Goal: Information Seeking & Learning: Learn about a topic

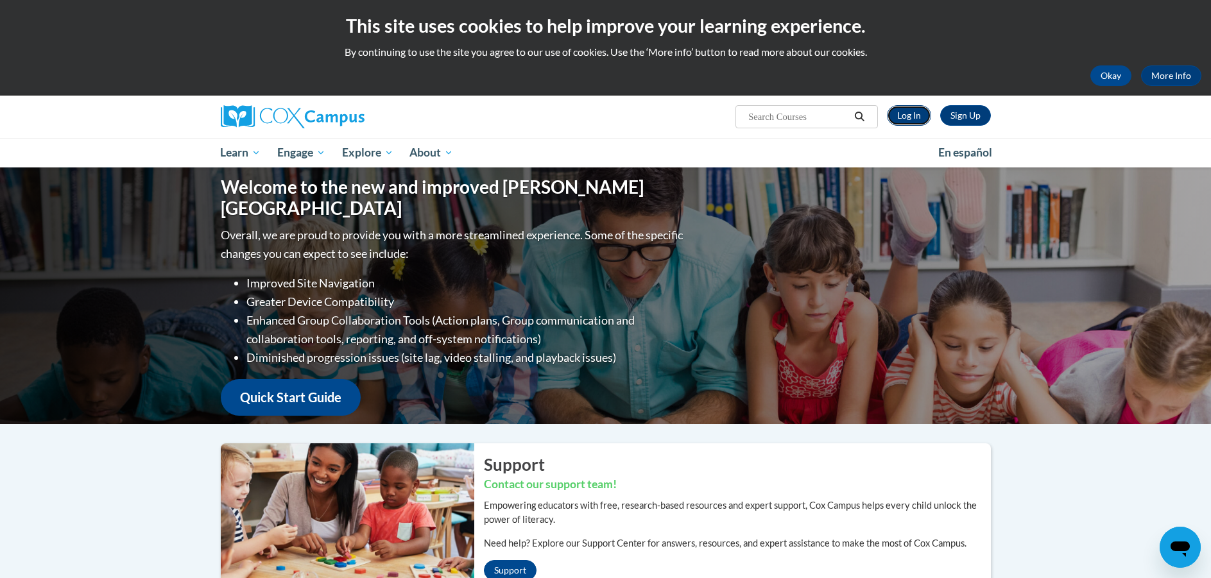
click at [906, 117] on link "Log In" at bounding box center [909, 115] width 44 height 21
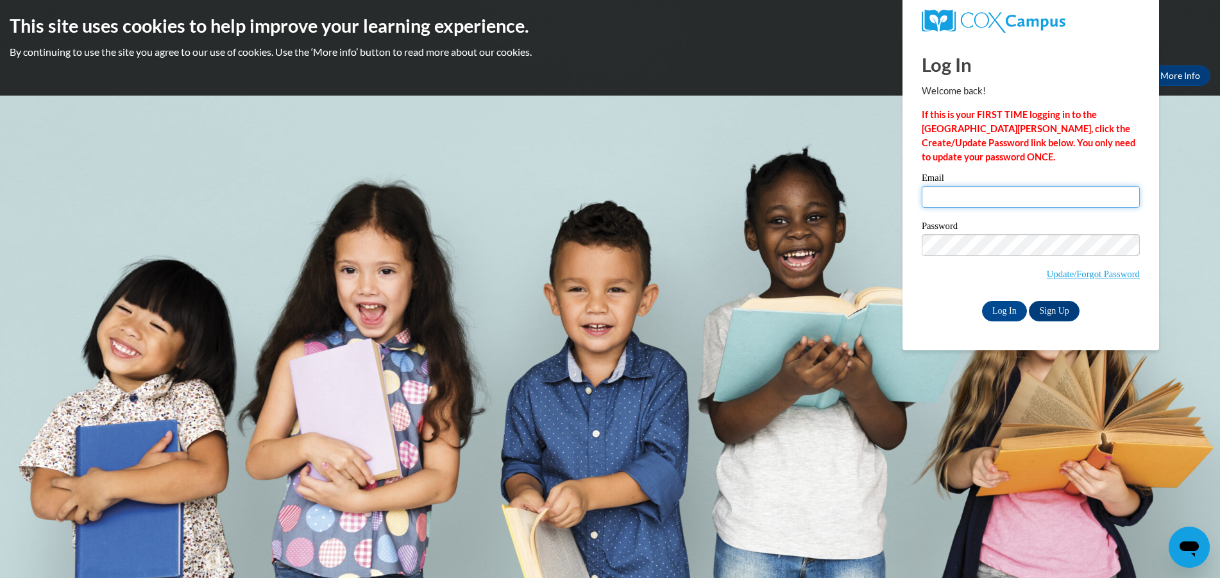
click at [1049, 203] on input "Email" at bounding box center [1031, 197] width 218 height 22
click at [1048, 203] on input "krollk" at bounding box center [1031, 197] width 218 height 22
type input "[EMAIL_ADDRESS][DOMAIN_NAME]"
click at [982, 301] on input "Log In" at bounding box center [1004, 311] width 45 height 21
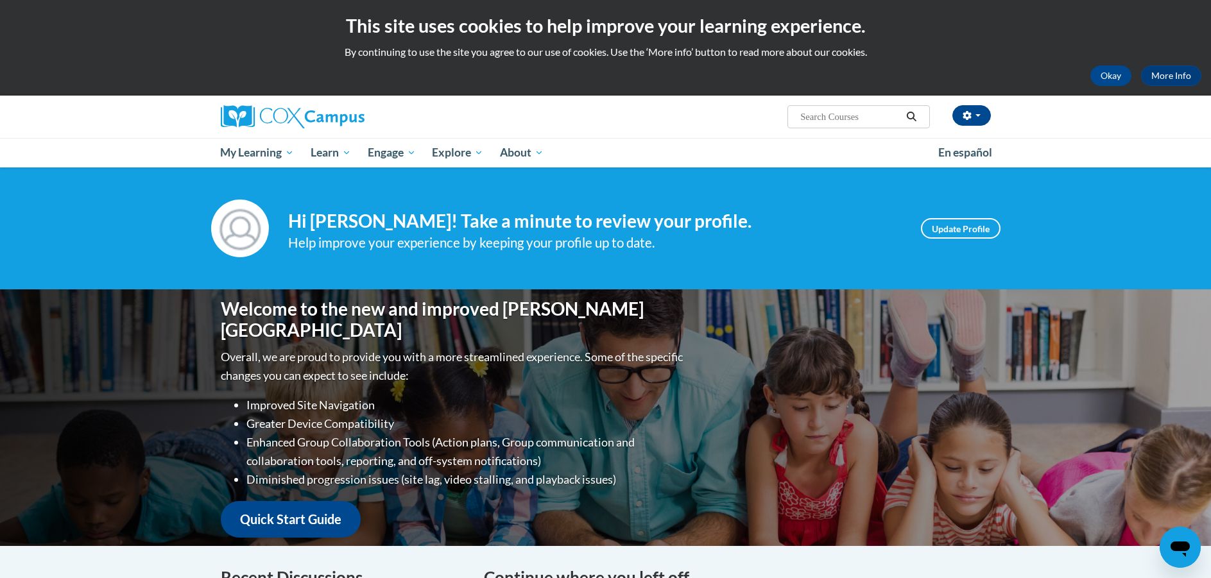
scroll to position [257, 0]
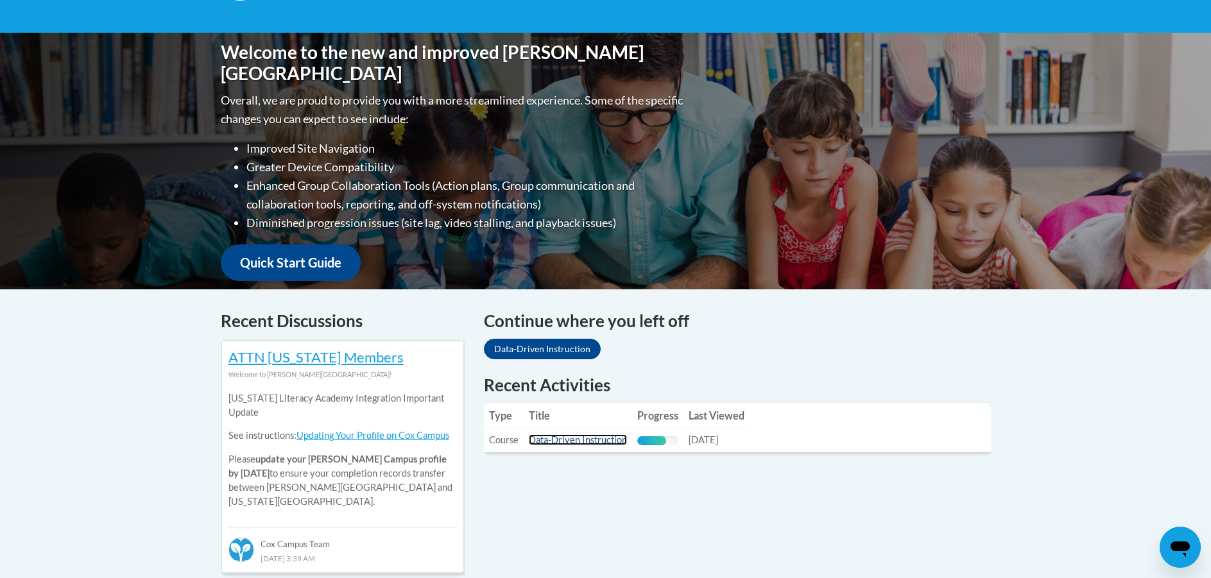
click at [570, 438] on link "Data-Driven Instruction" at bounding box center [578, 439] width 98 height 11
click at [581, 448] on td "Title: Data-Driven Instruction" at bounding box center [577, 441] width 108 height 24
click at [579, 445] on link "Data-Driven Instruction" at bounding box center [578, 439] width 98 height 11
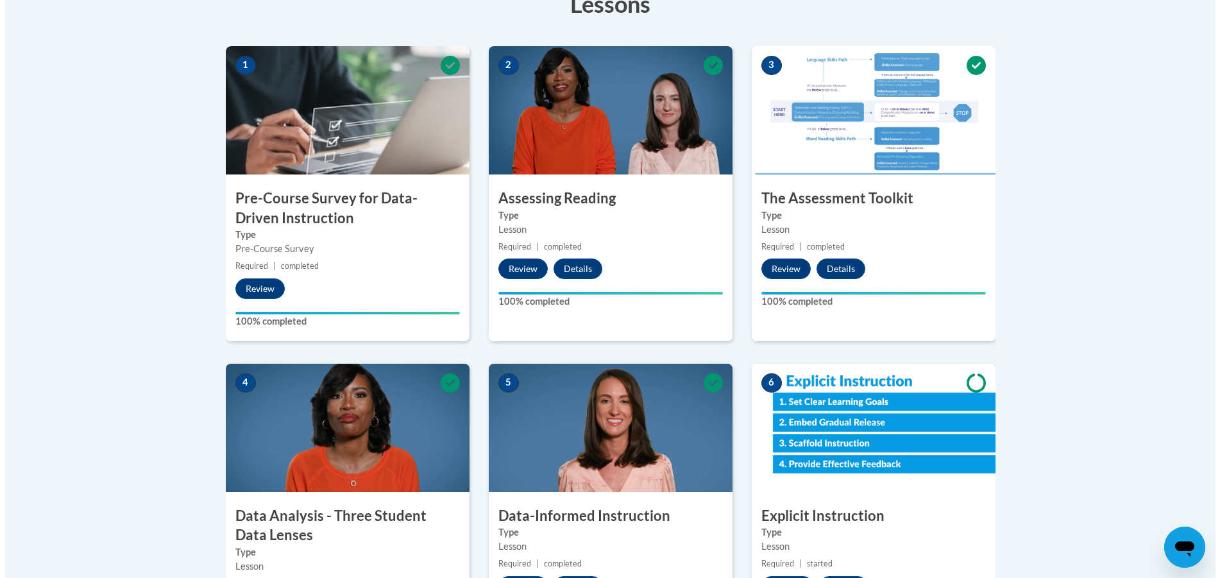
scroll to position [642, 0]
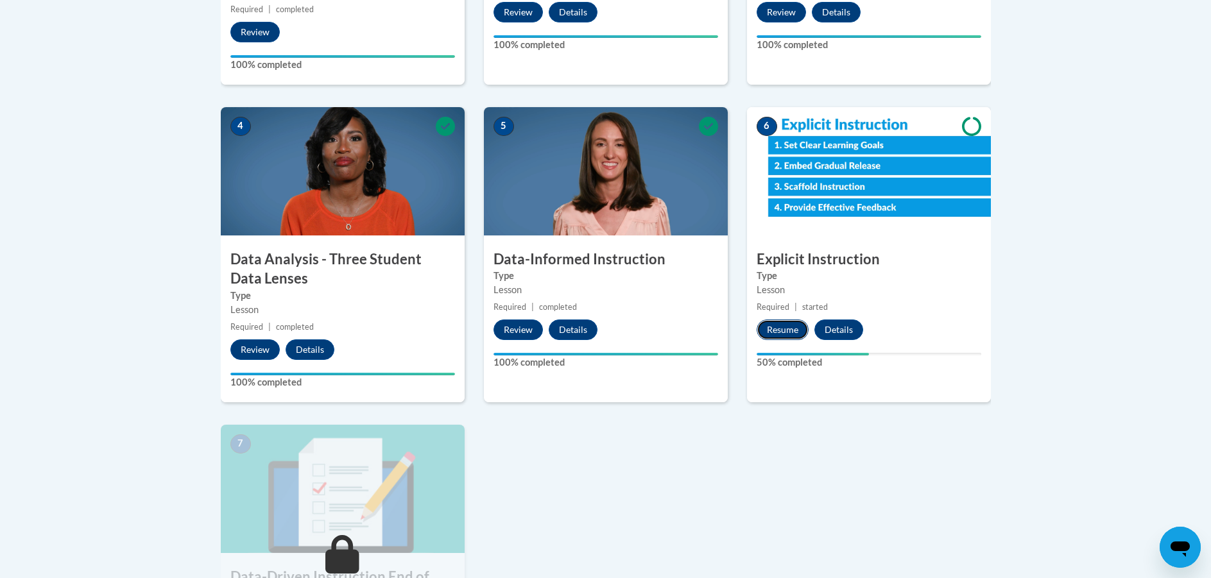
click at [779, 324] on button "Resume" at bounding box center [782, 329] width 52 height 21
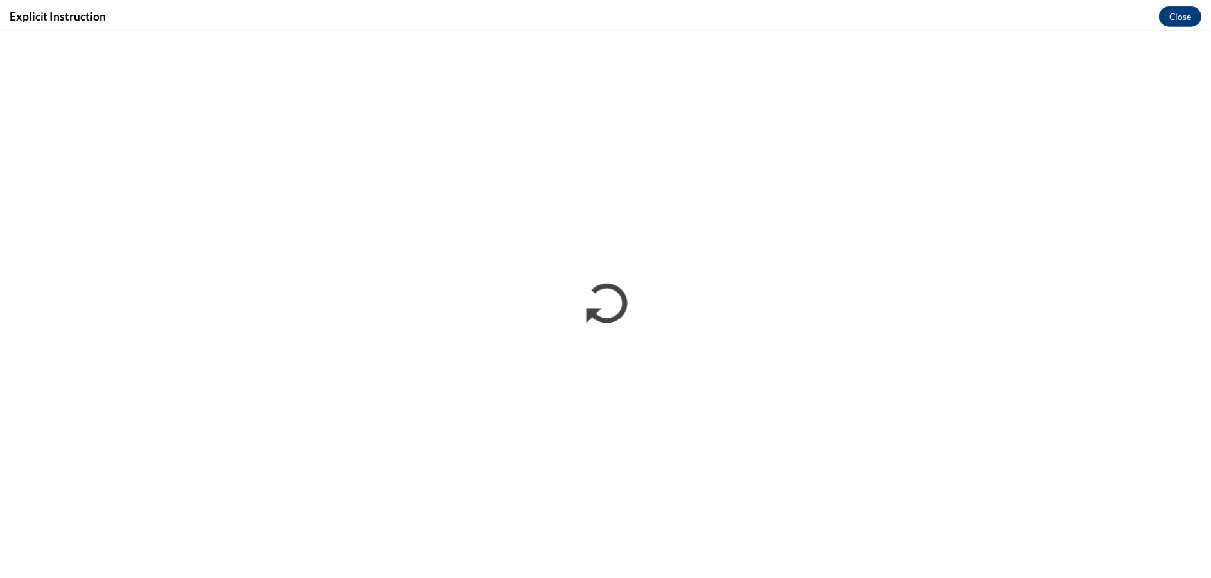
scroll to position [0, 0]
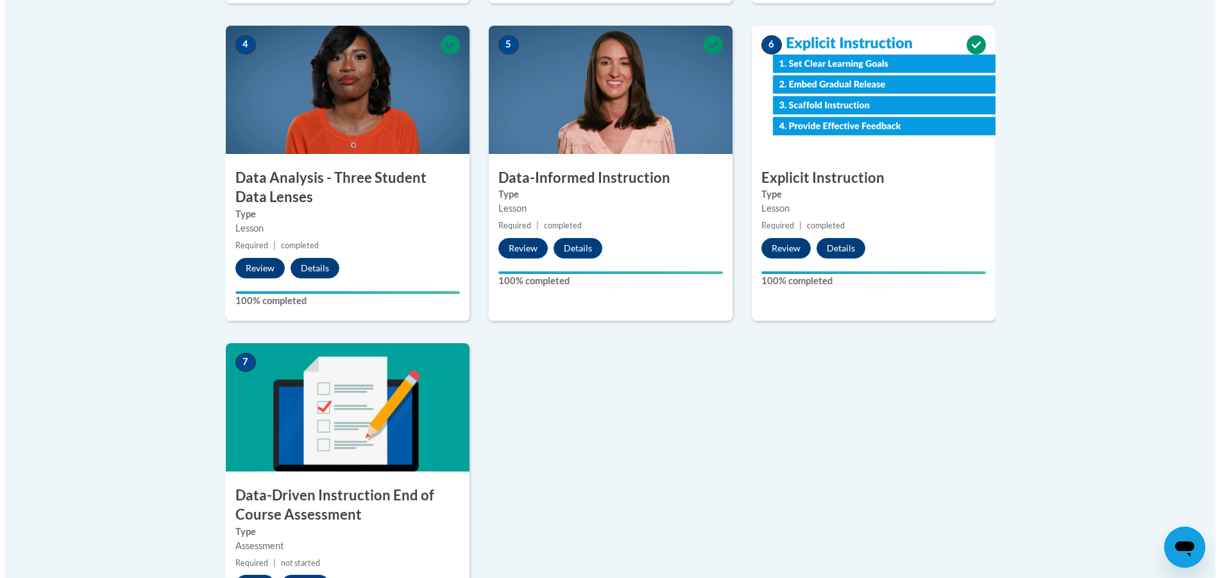
scroll to position [915, 0]
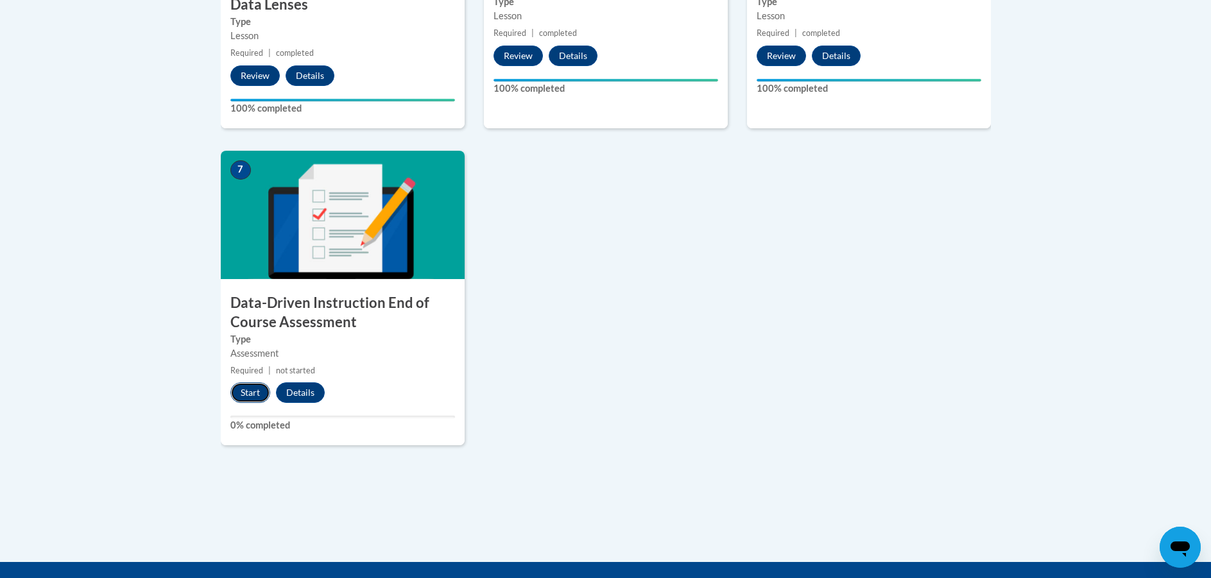
click at [251, 386] on button "Start" at bounding box center [250, 392] width 40 height 21
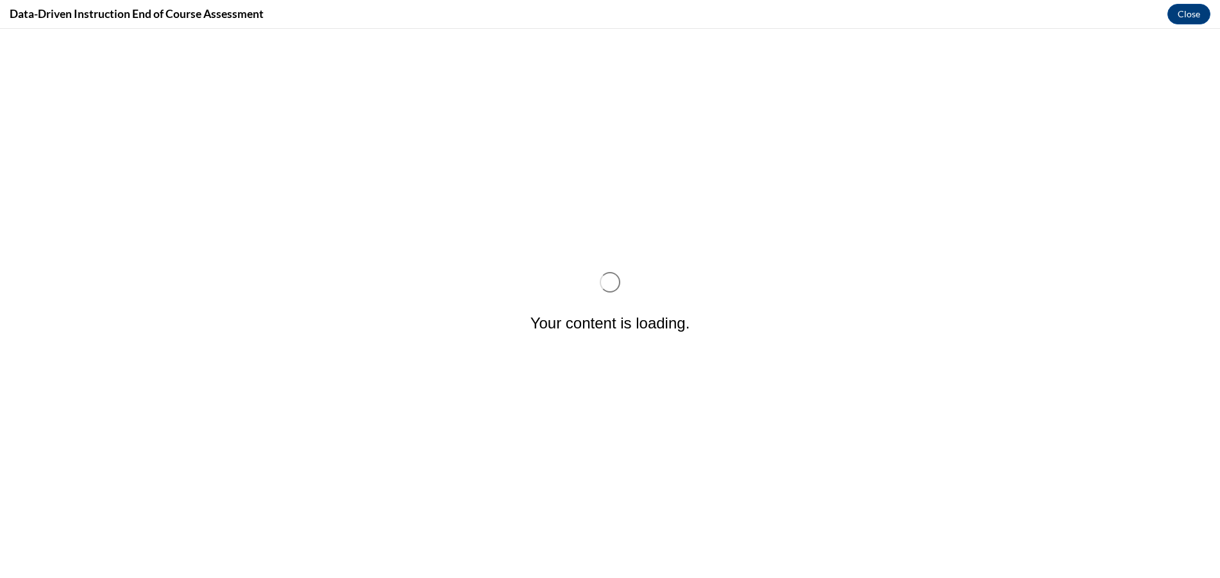
scroll to position [0, 0]
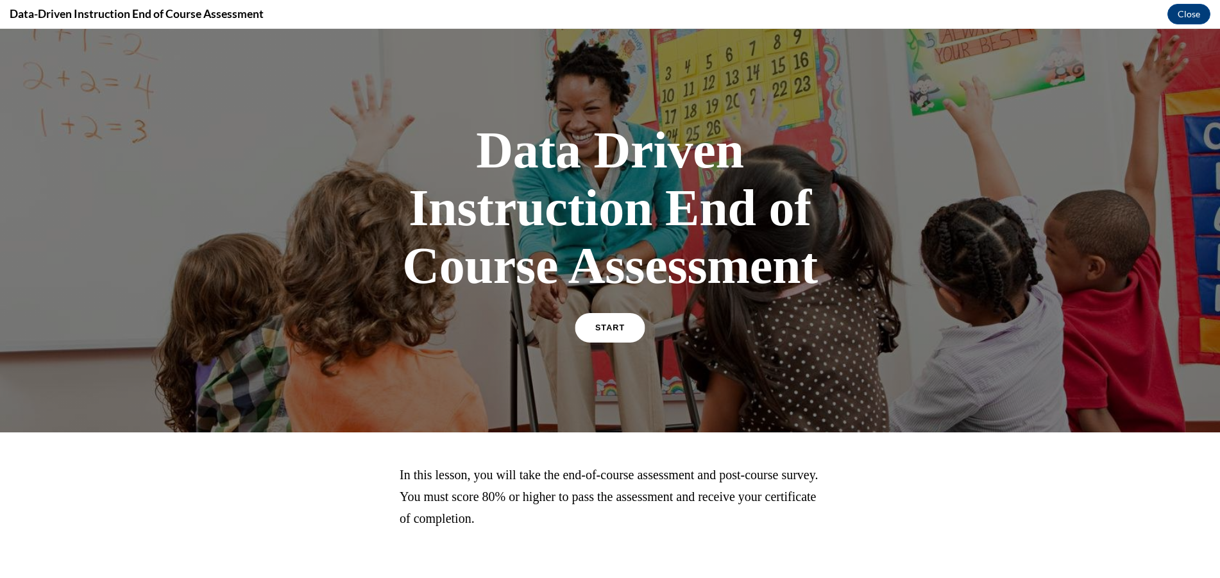
click at [618, 338] on link "START" at bounding box center [610, 328] width 70 height 30
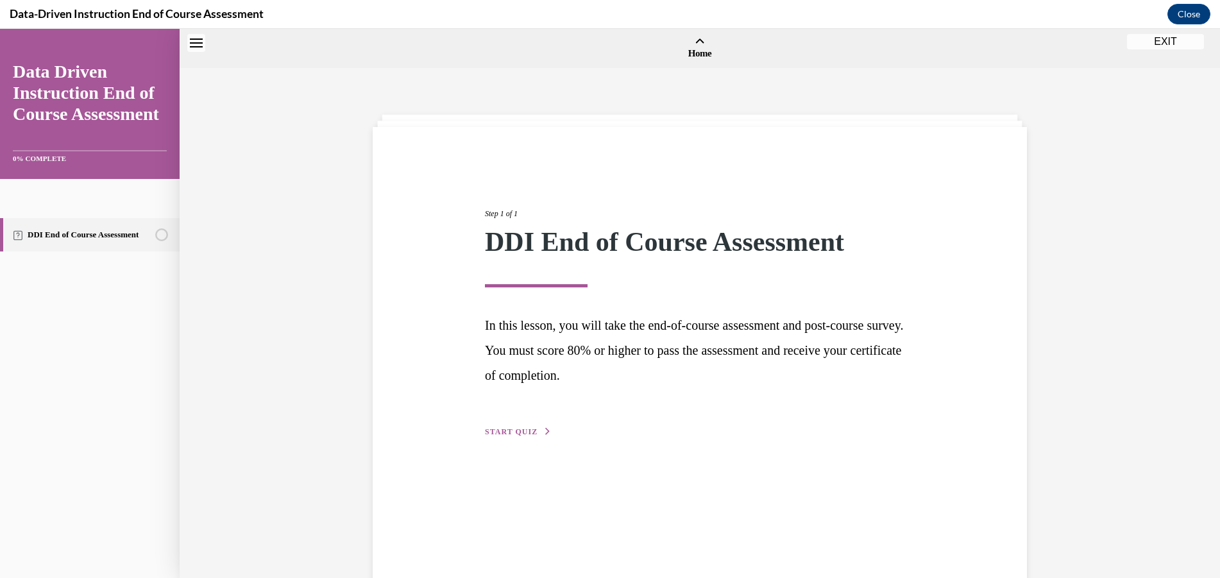
scroll to position [40, 0]
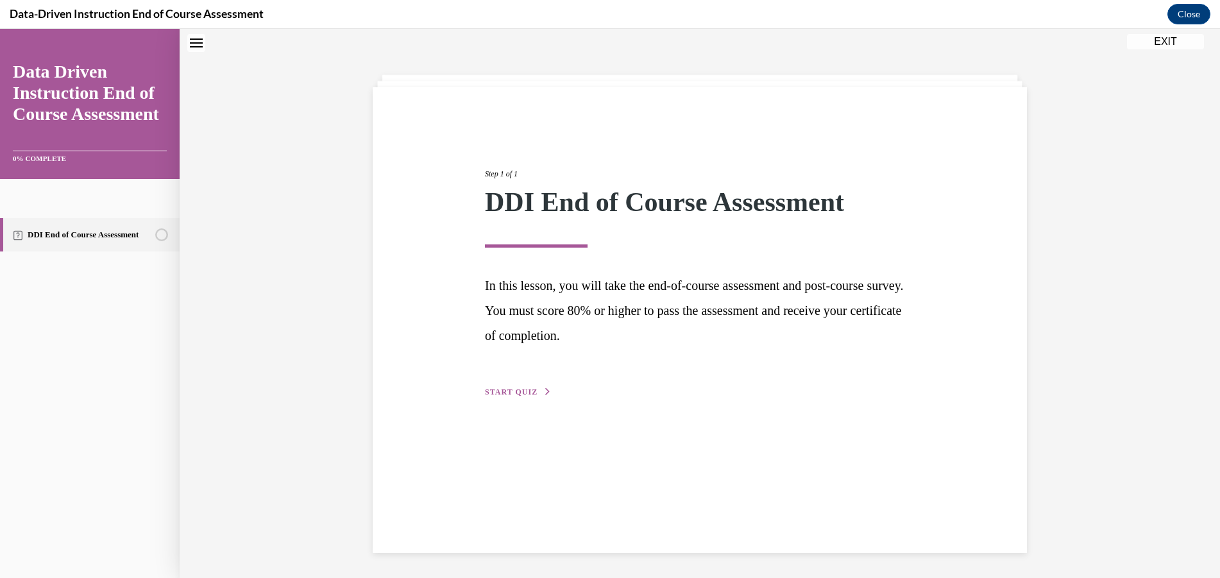
click at [520, 391] on span "START QUIZ" at bounding box center [511, 391] width 53 height 9
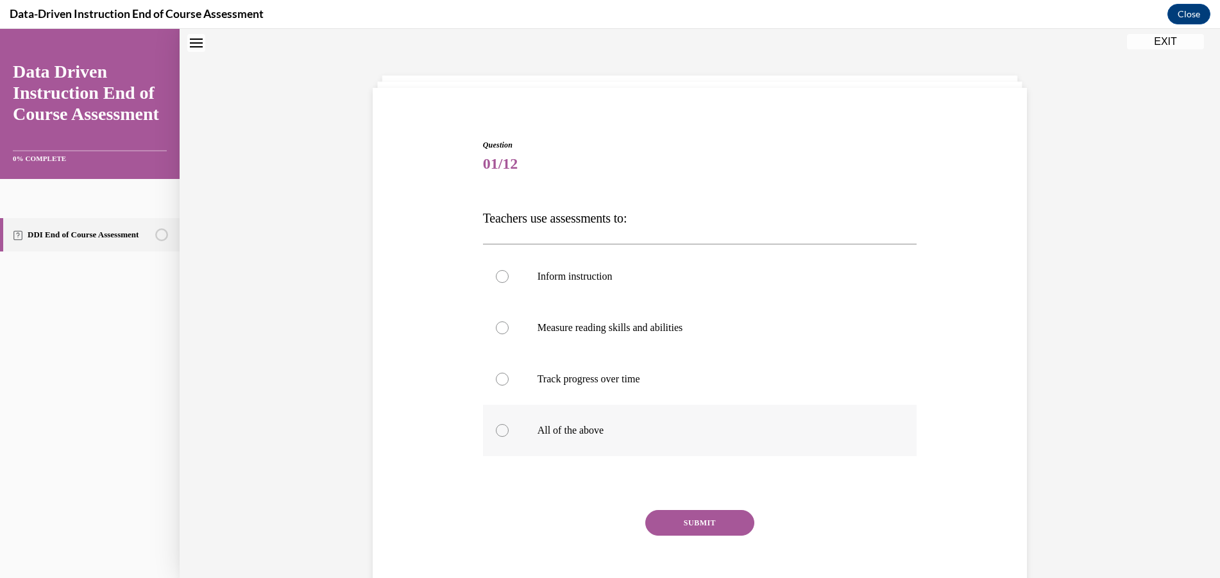
click at [584, 436] on p "All of the above" at bounding box center [712, 430] width 348 height 13
click at [509, 436] on input "All of the above" at bounding box center [502, 430] width 13 height 13
radio input "true"
click at [686, 530] on button "SUBMIT" at bounding box center [699, 523] width 109 height 26
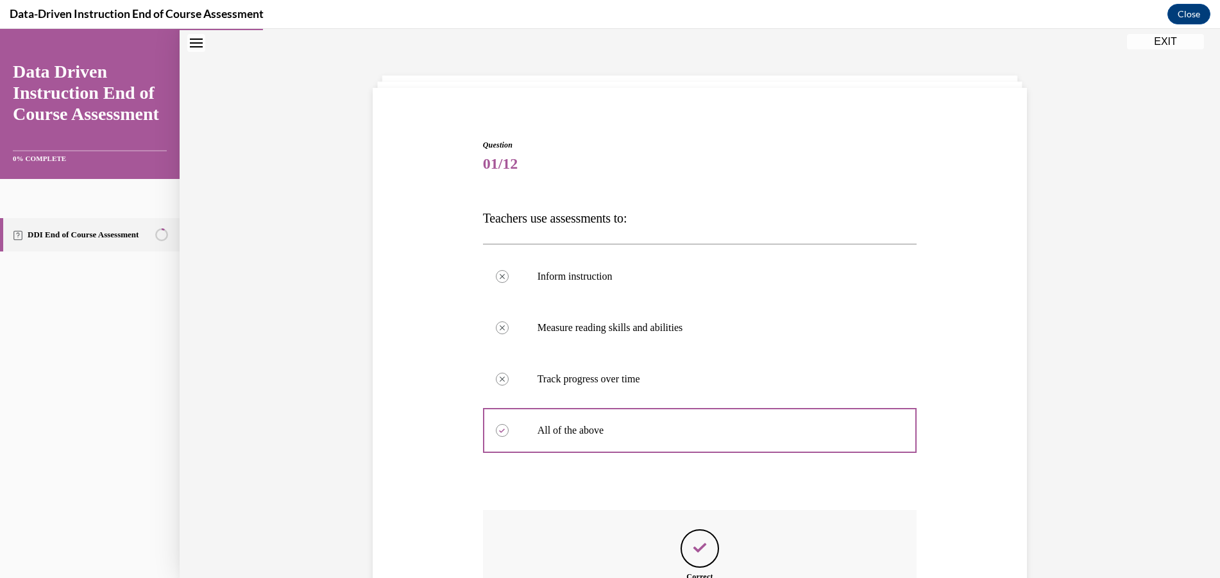
scroll to position [206, 0]
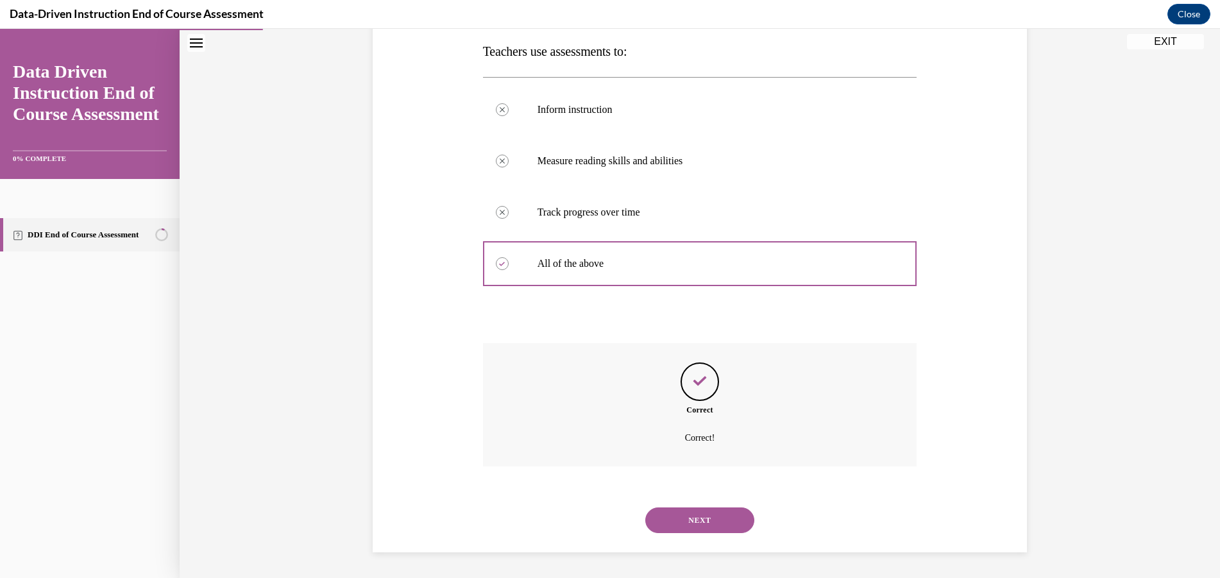
click at [730, 526] on button "NEXT" at bounding box center [699, 520] width 109 height 26
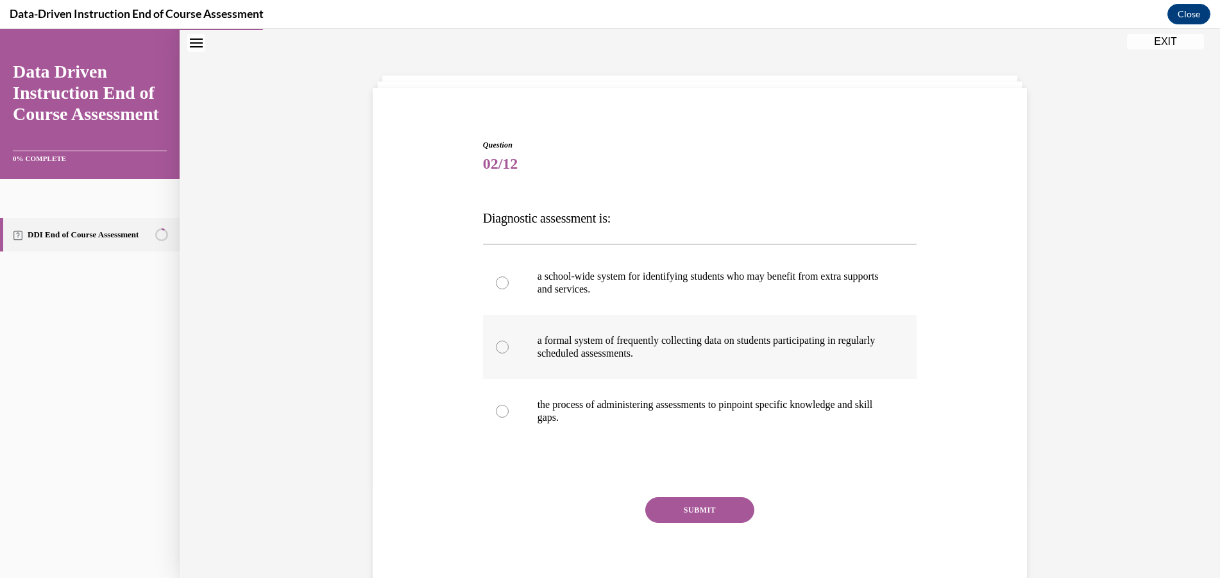
click at [559, 342] on p "a formal system of frequently collecting data on students participating in regu…" at bounding box center [712, 347] width 348 height 26
click at [509, 342] on input "a formal system of frequently collecting data on students participating in regu…" at bounding box center [502, 347] width 13 height 13
radio input "true"
click at [595, 398] on p "the process of administering assessments to pinpoint specific knowledge and ski…" at bounding box center [712, 411] width 348 height 26
click at [509, 405] on input "the process of administering assessments to pinpoint specific knowledge and ski…" at bounding box center [502, 411] width 13 height 13
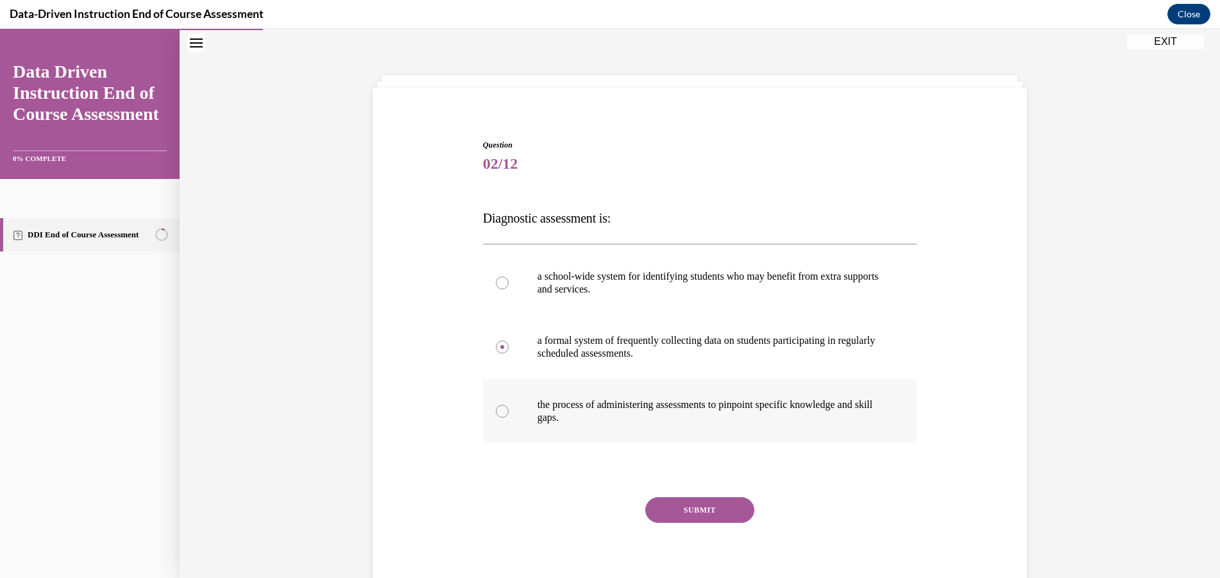
radio input "true"
click at [545, 346] on p "a formal system of frequently collecting data on students participating in regu…" at bounding box center [712, 347] width 348 height 26
click at [509, 346] on input "a formal system of frequently collecting data on students participating in regu…" at bounding box center [502, 347] width 13 height 13
radio input "true"
click at [711, 380] on label "the process of administering assessments to pinpoint specific knowledge and ski…" at bounding box center [700, 411] width 434 height 64
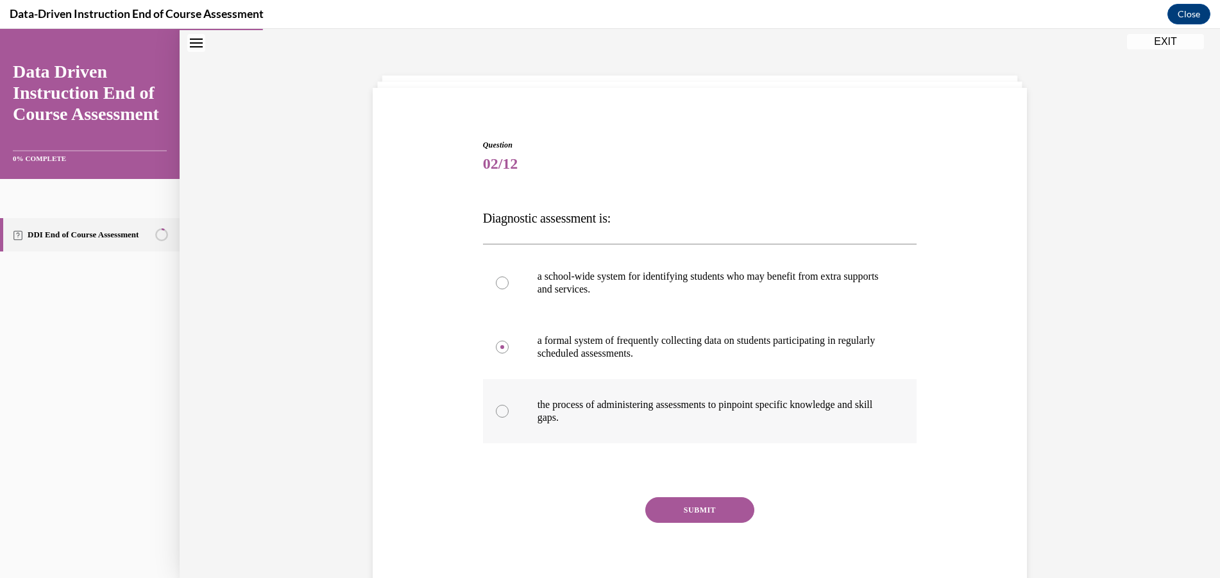
click at [509, 405] on input "the process of administering assessments to pinpoint specific knowledge and ski…" at bounding box center [502, 411] width 13 height 13
radio input "true"
click at [694, 506] on button "SUBMIT" at bounding box center [699, 510] width 109 height 26
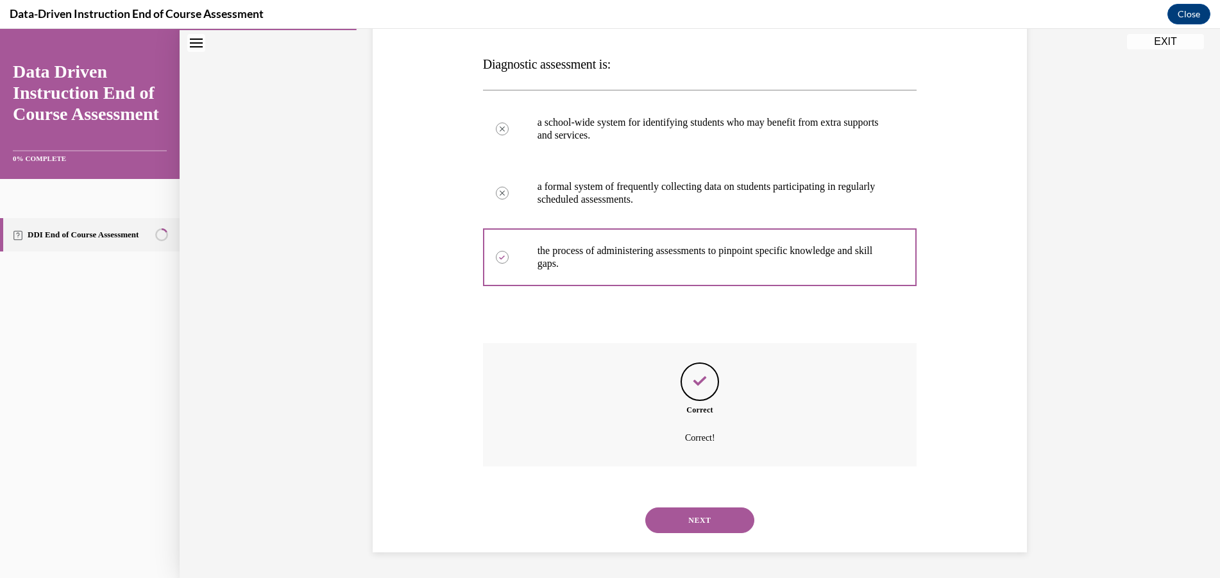
click at [719, 518] on button "NEXT" at bounding box center [699, 520] width 109 height 26
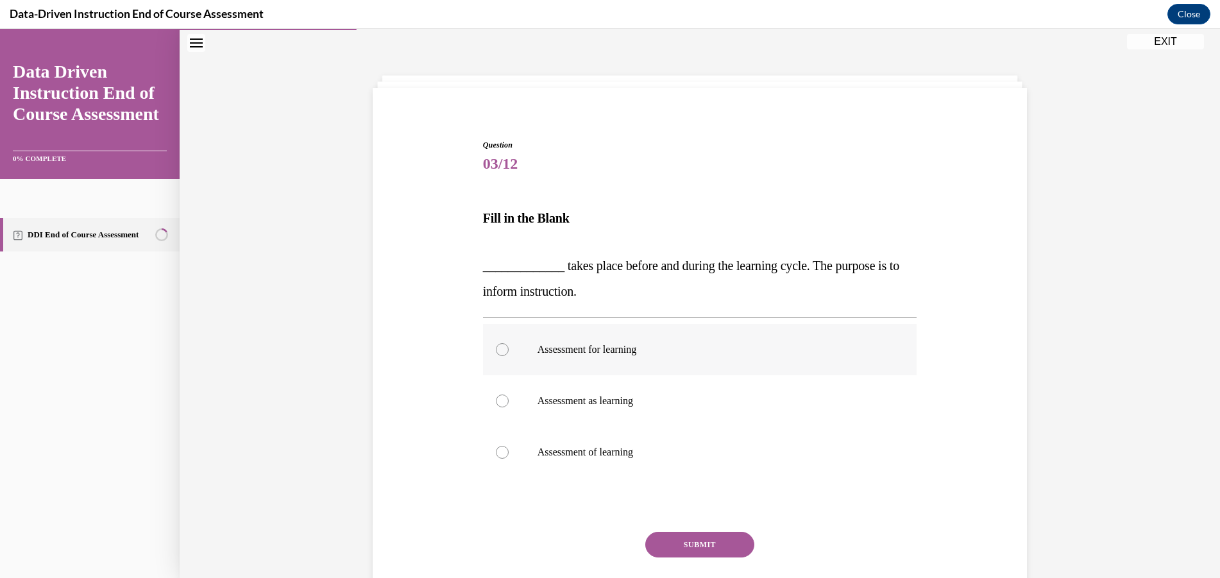
click at [626, 352] on p "Assessment for learning" at bounding box center [712, 349] width 348 height 13
click at [509, 352] on input "Assessment for learning" at bounding box center [502, 349] width 13 height 13
radio input "true"
click at [686, 547] on button "SUBMIT" at bounding box center [699, 545] width 109 height 26
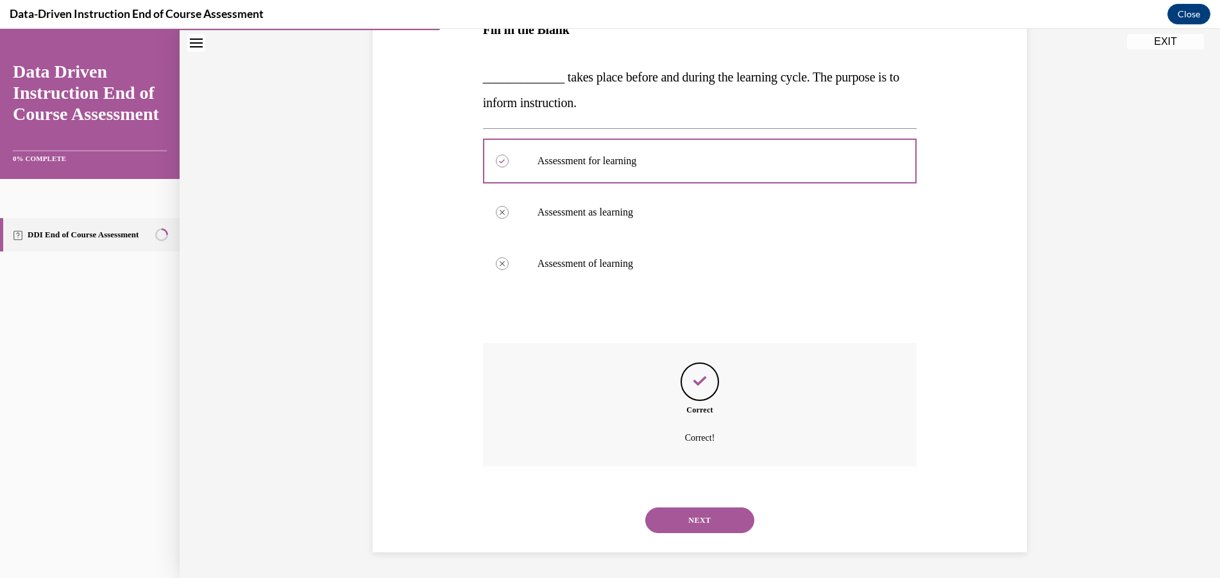
click at [704, 523] on button "NEXT" at bounding box center [699, 520] width 109 height 26
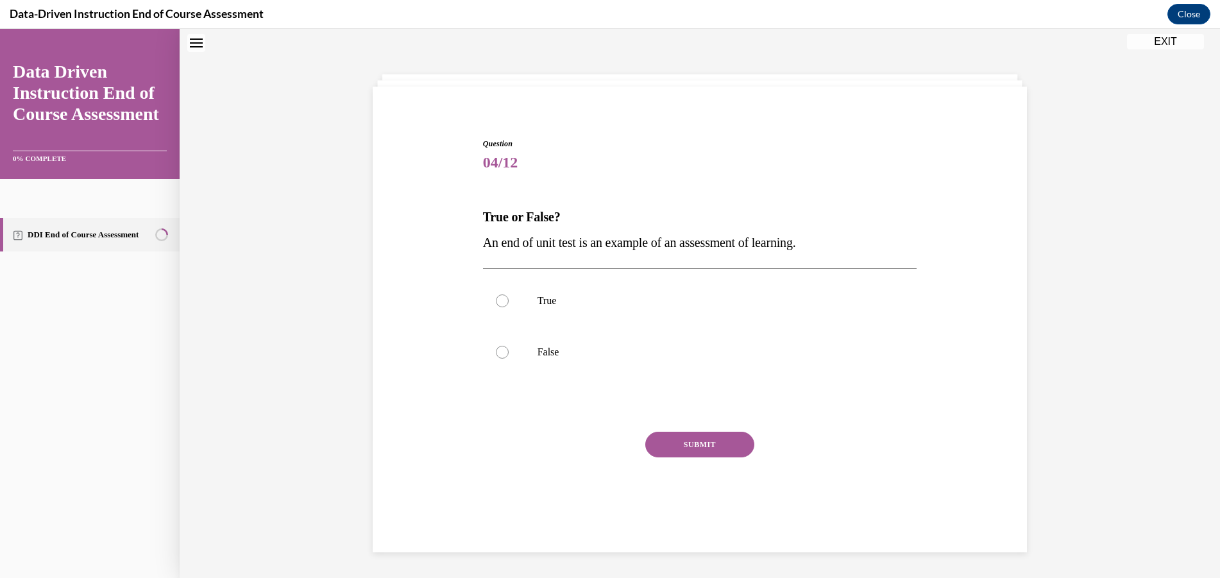
scroll to position [39, 0]
click at [588, 291] on label "True" at bounding box center [700, 301] width 434 height 51
click at [509, 296] on input "True" at bounding box center [502, 302] width 13 height 13
radio input "true"
click at [701, 450] on button "SUBMIT" at bounding box center [699, 446] width 109 height 26
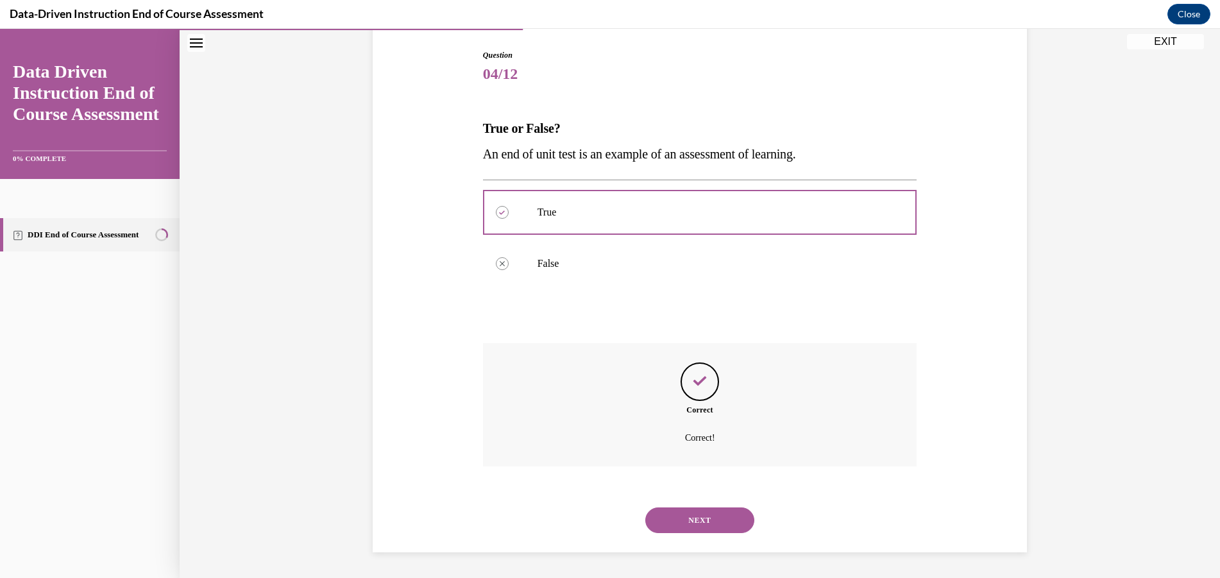
click at [718, 530] on button "NEXT" at bounding box center [699, 520] width 109 height 26
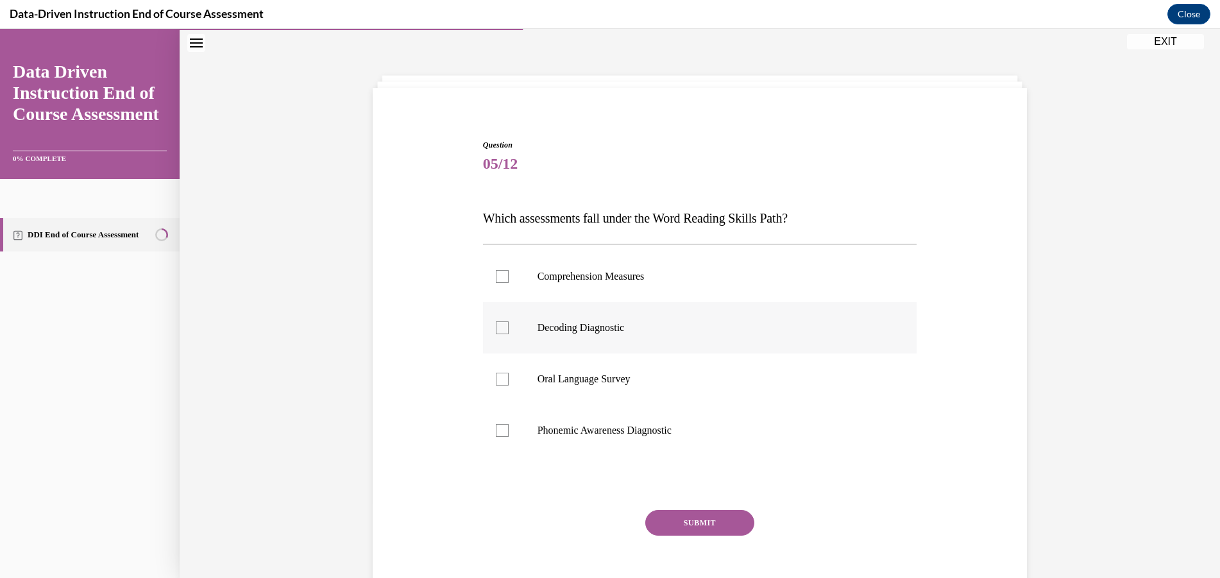
click at [496, 321] on div at bounding box center [502, 327] width 13 height 13
click at [496, 321] on input "Decoding Diagnostic" at bounding box center [502, 327] width 13 height 13
checkbox input "true"
click at [513, 396] on label "Oral Language Survey" at bounding box center [700, 378] width 434 height 51
click at [509, 386] on input "Oral Language Survey" at bounding box center [502, 379] width 13 height 13
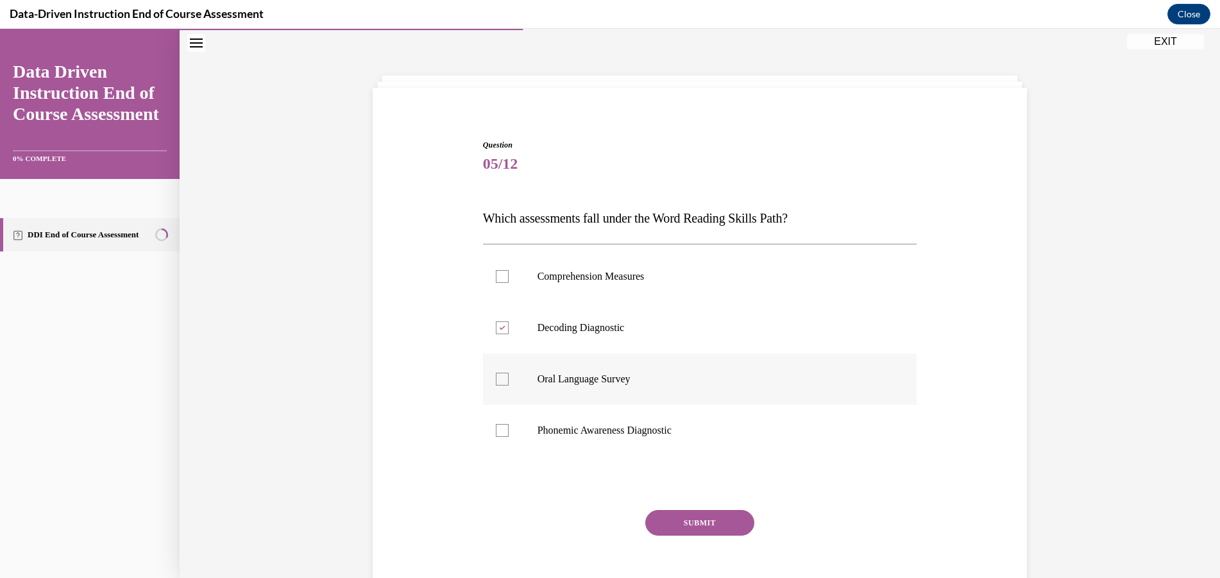
checkbox input "true"
click at [509, 448] on label "Phonemic Awareness Diagnostic" at bounding box center [700, 430] width 434 height 51
click at [509, 437] on input "Phonemic Awareness Diagnostic" at bounding box center [502, 430] width 13 height 13
checkbox input "true"
click at [681, 517] on button "SUBMIT" at bounding box center [699, 523] width 109 height 26
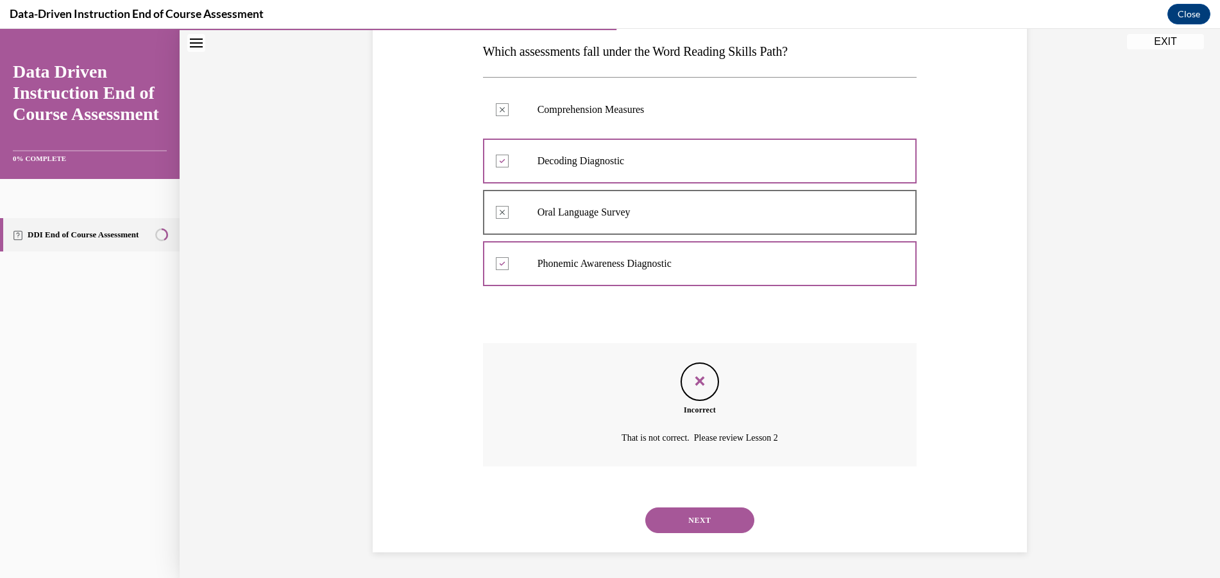
click at [710, 517] on button "NEXT" at bounding box center [699, 520] width 109 height 26
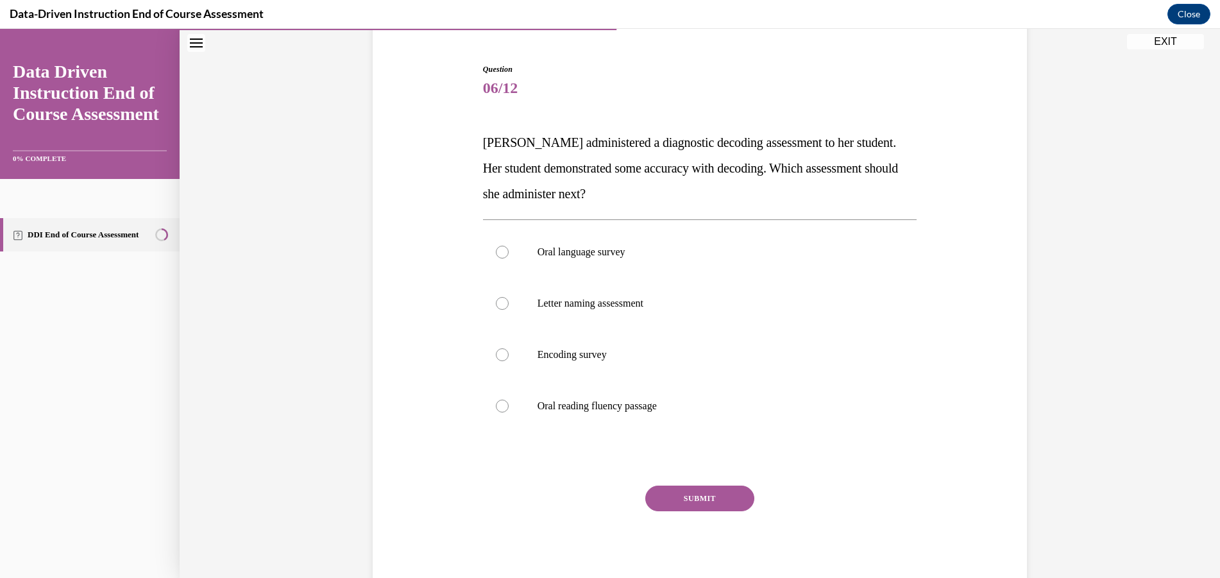
scroll to position [51, 0]
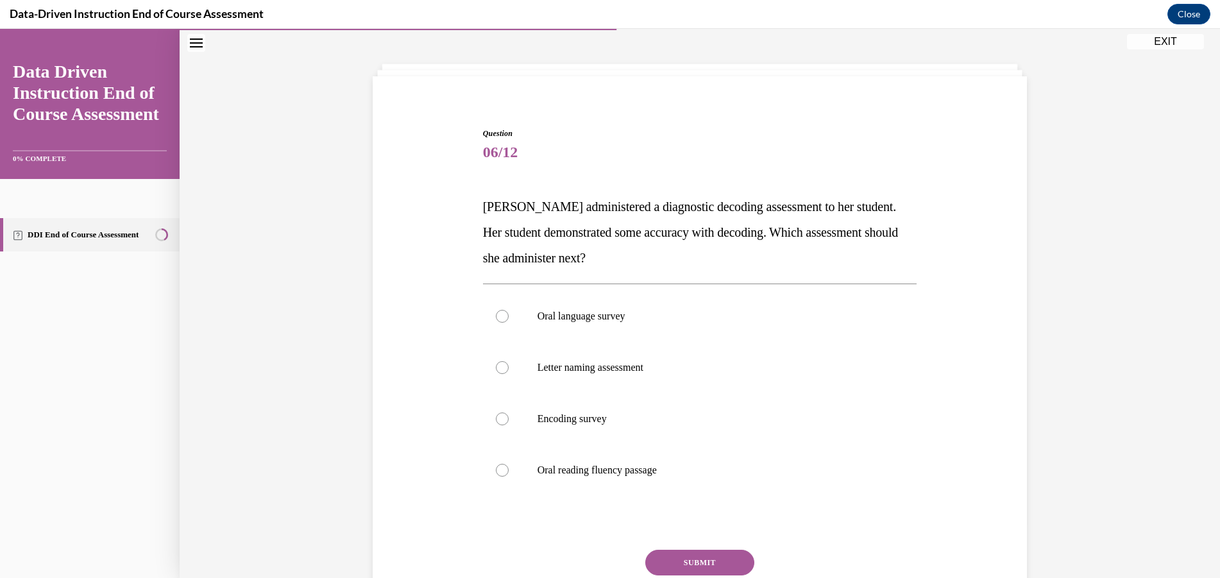
click at [193, 41] on icon "Close navigation menu" at bounding box center [196, 42] width 13 height 9
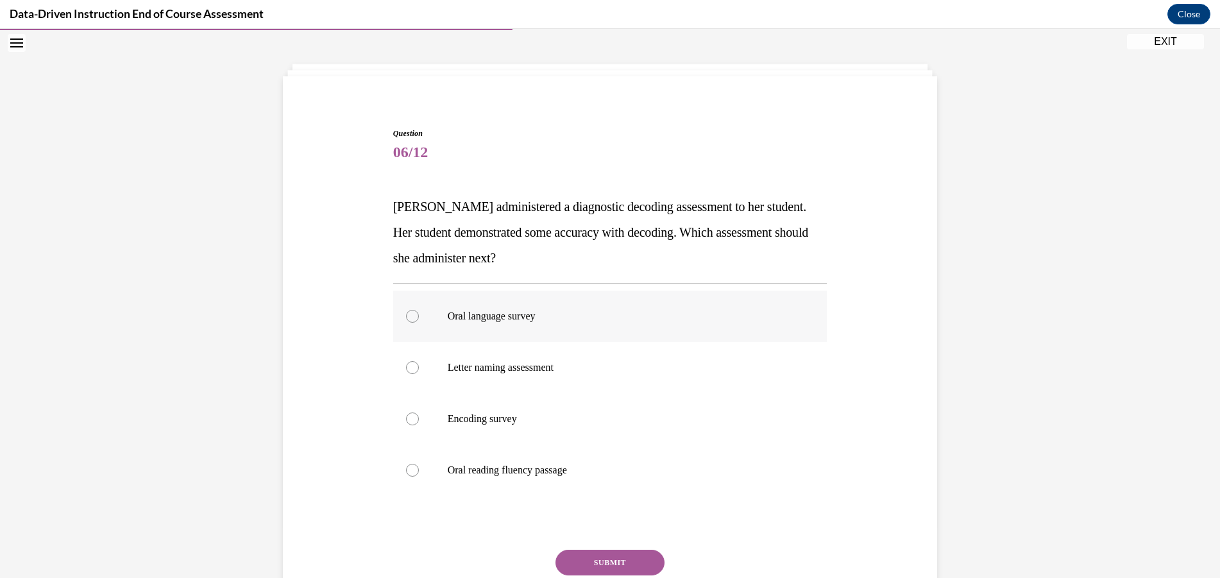
scroll to position [115, 0]
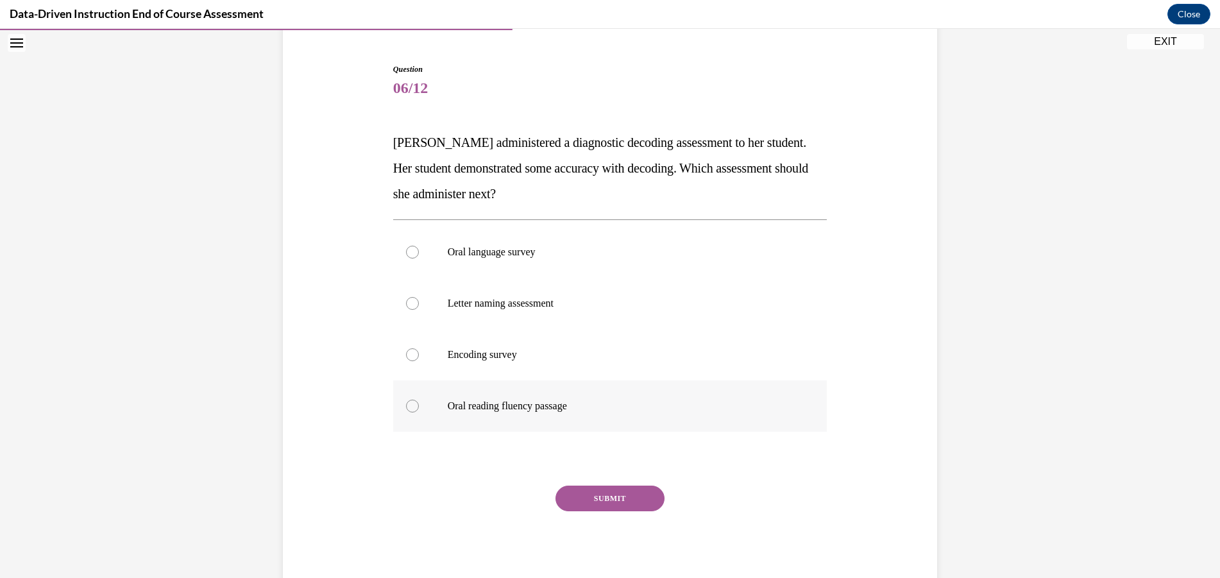
click at [429, 409] on label "Oral reading fluency passage" at bounding box center [610, 405] width 434 height 51
click at [419, 409] on input "Oral reading fluency passage" at bounding box center [412, 406] width 13 height 13
radio input "true"
click at [606, 494] on button "SUBMIT" at bounding box center [610, 499] width 109 height 26
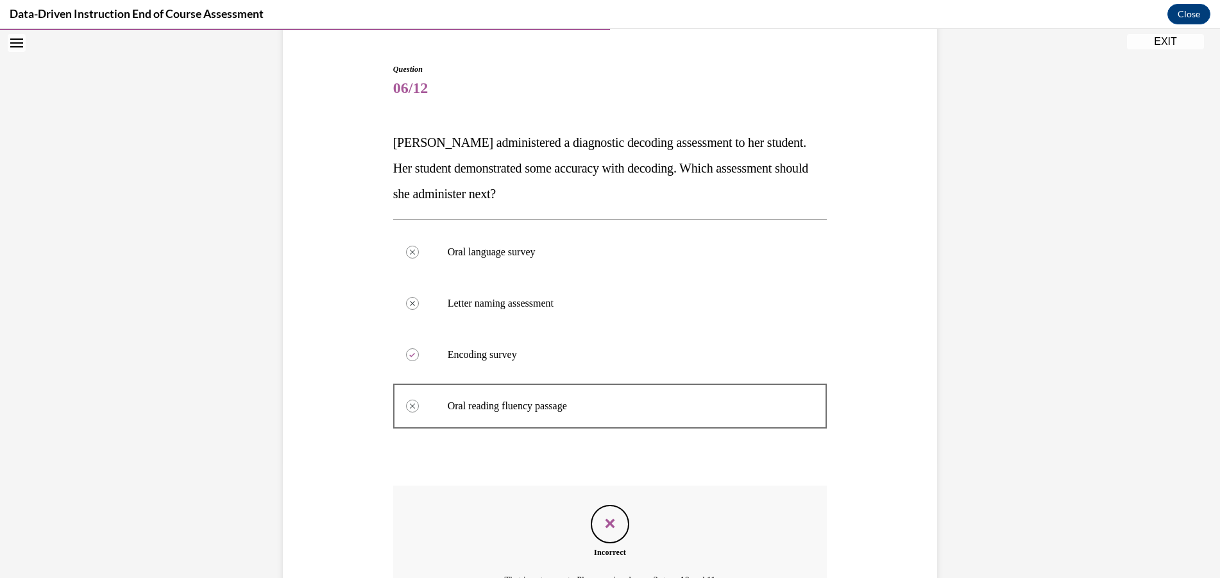
scroll to position [257, 0]
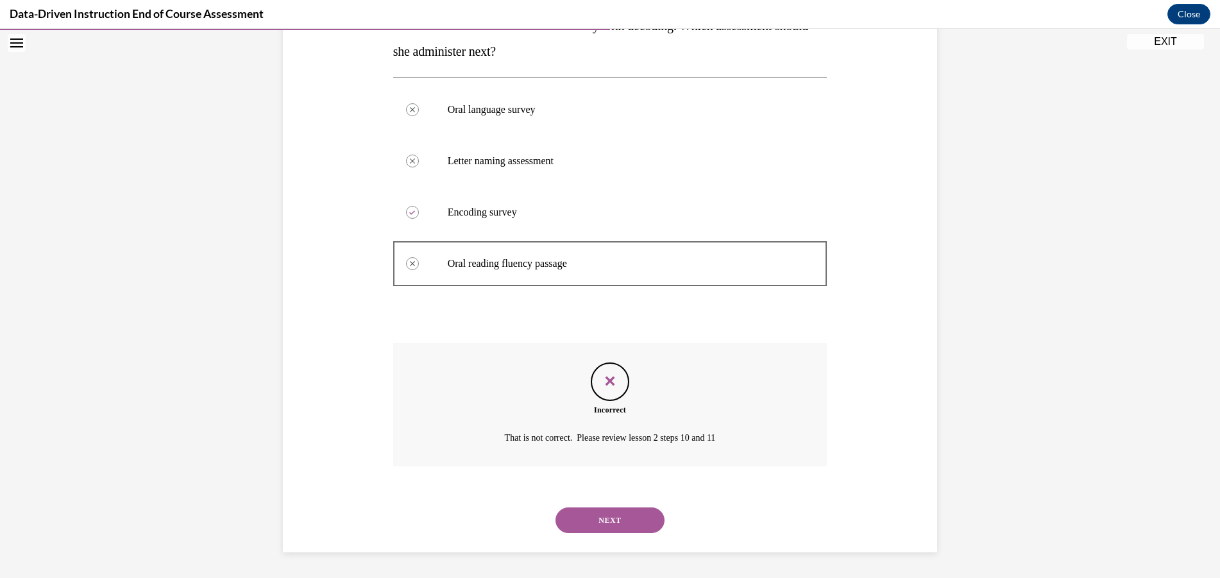
click at [611, 515] on button "NEXT" at bounding box center [610, 520] width 109 height 26
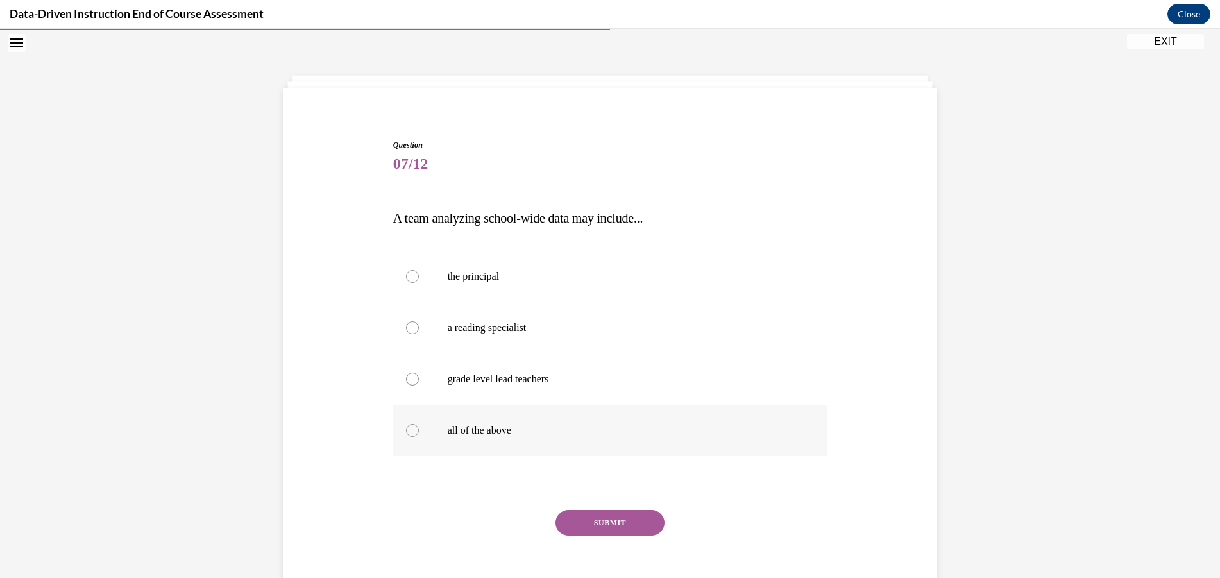
click at [525, 445] on label "all of the above" at bounding box center [610, 430] width 434 height 51
click at [419, 437] on input "all of the above" at bounding box center [412, 430] width 13 height 13
radio input "true"
click at [591, 514] on button "SUBMIT" at bounding box center [610, 523] width 109 height 26
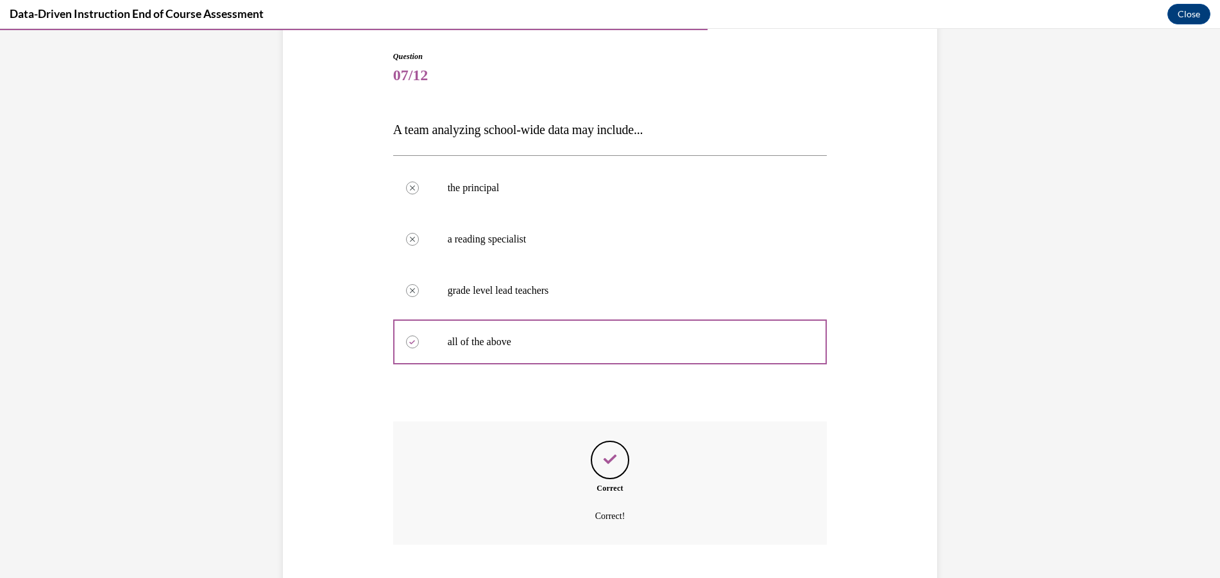
scroll to position [206, 0]
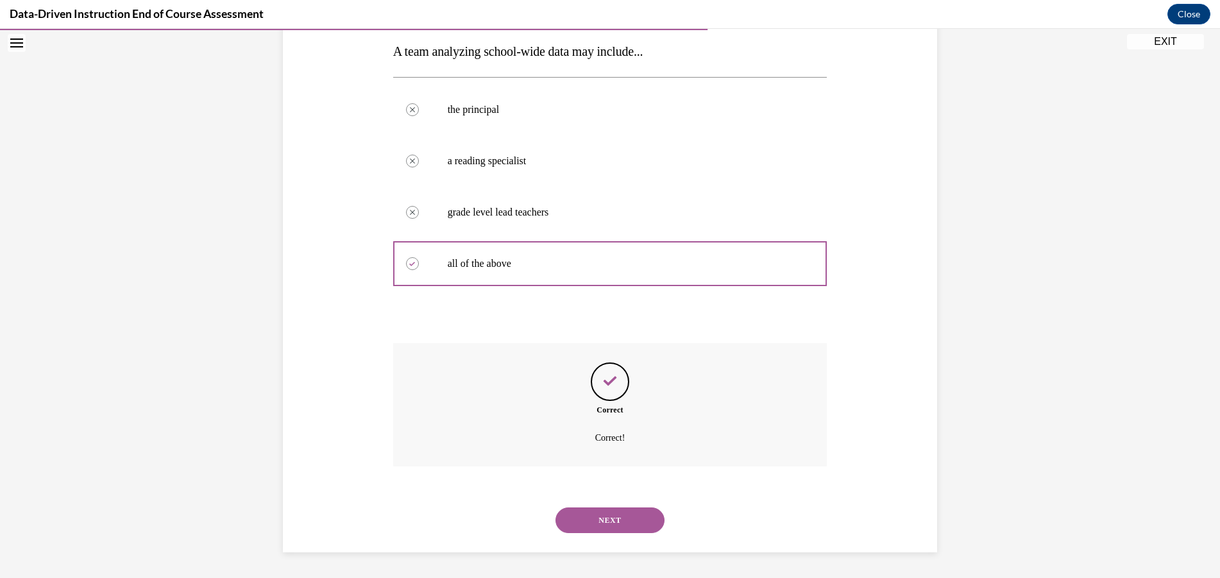
click at [631, 517] on button "NEXT" at bounding box center [610, 520] width 109 height 26
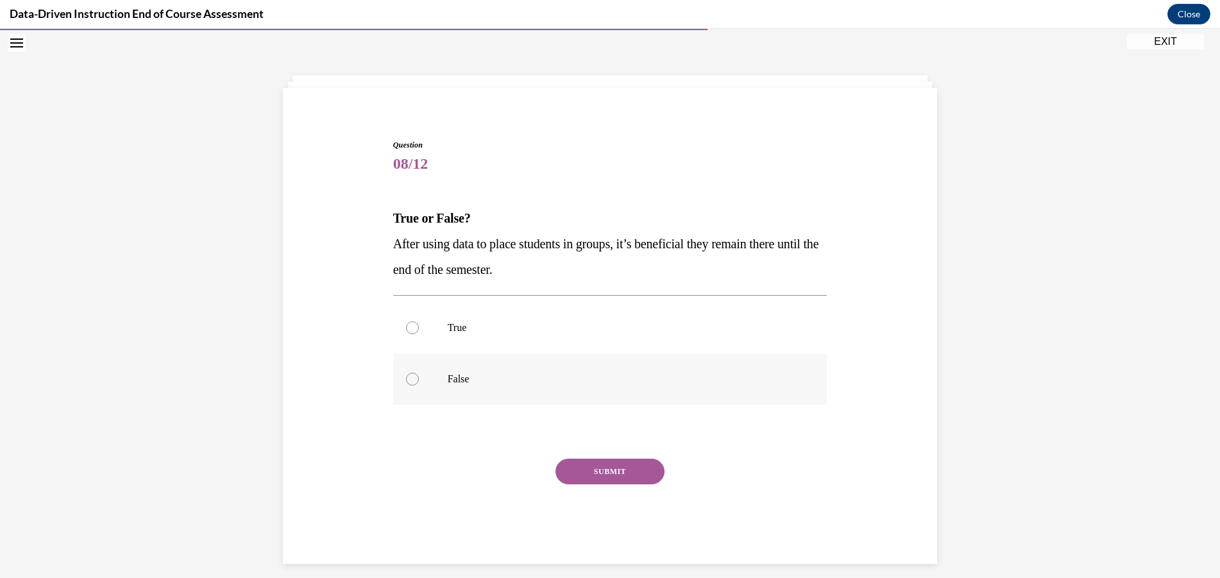
click at [475, 396] on label "False" at bounding box center [610, 378] width 434 height 51
click at [419, 386] on input "False" at bounding box center [412, 379] width 13 height 13
radio input "true"
click at [613, 464] on button "SUBMIT" at bounding box center [610, 472] width 109 height 26
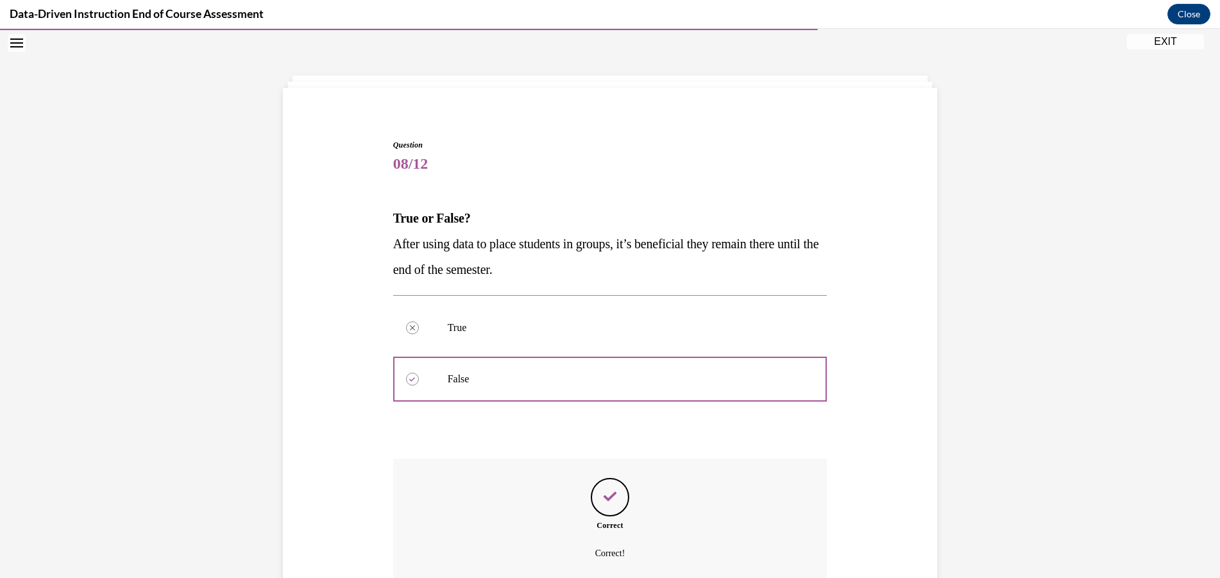
scroll to position [155, 0]
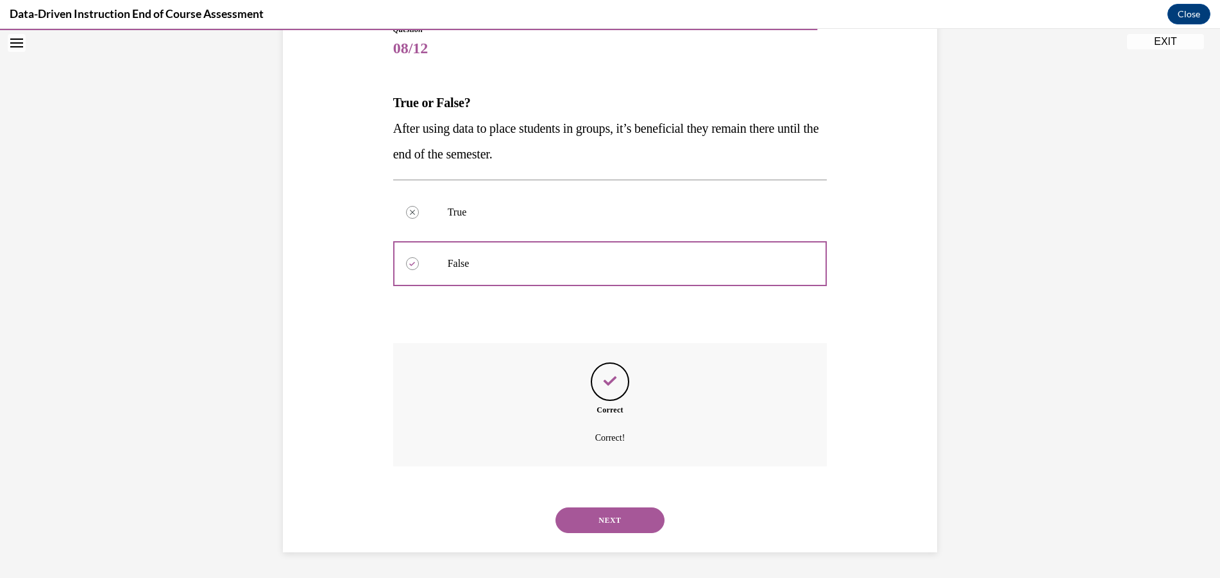
click at [628, 514] on button "NEXT" at bounding box center [610, 520] width 109 height 26
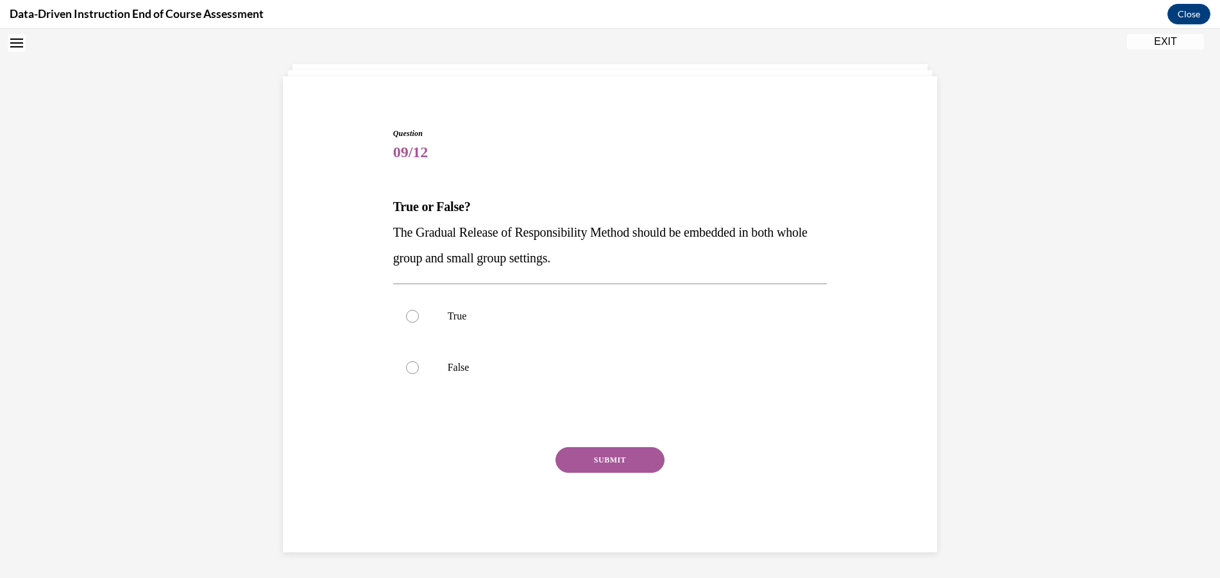
scroll to position [39, 0]
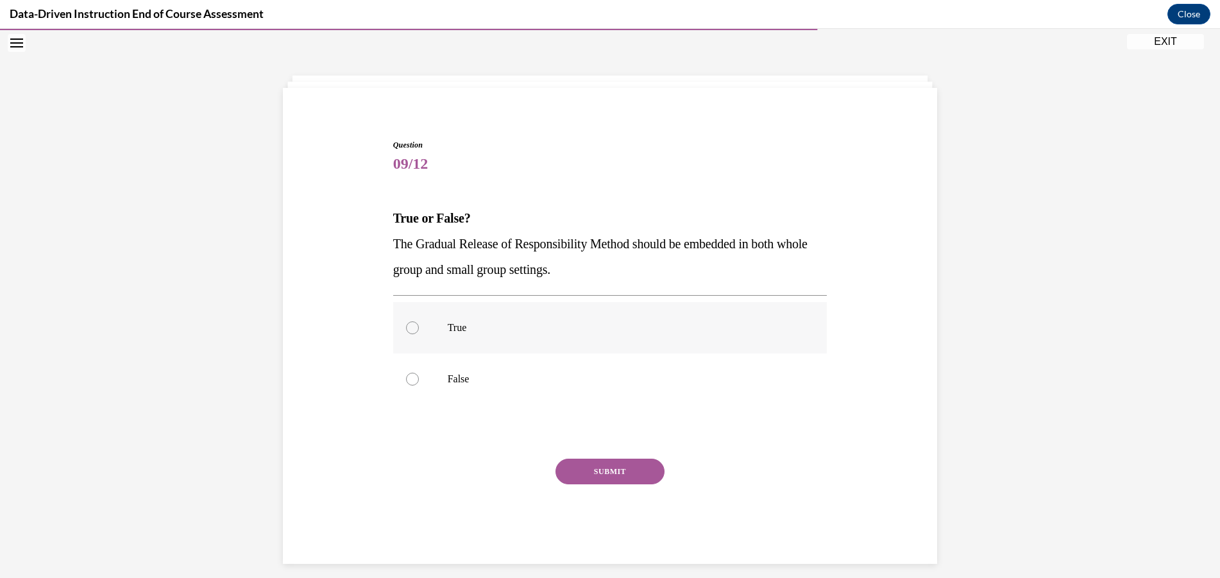
click at [409, 323] on div at bounding box center [412, 327] width 13 height 13
click at [409, 323] on input "True" at bounding box center [412, 327] width 13 height 13
radio input "true"
click at [581, 473] on button "SUBMIT" at bounding box center [610, 472] width 109 height 26
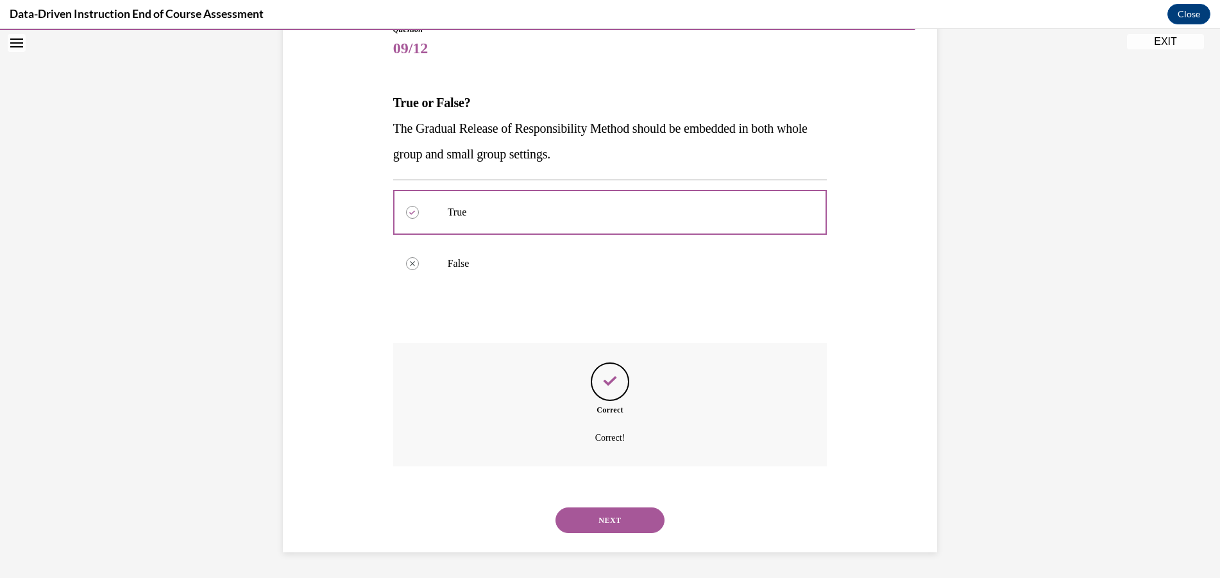
click at [642, 521] on button "NEXT" at bounding box center [610, 520] width 109 height 26
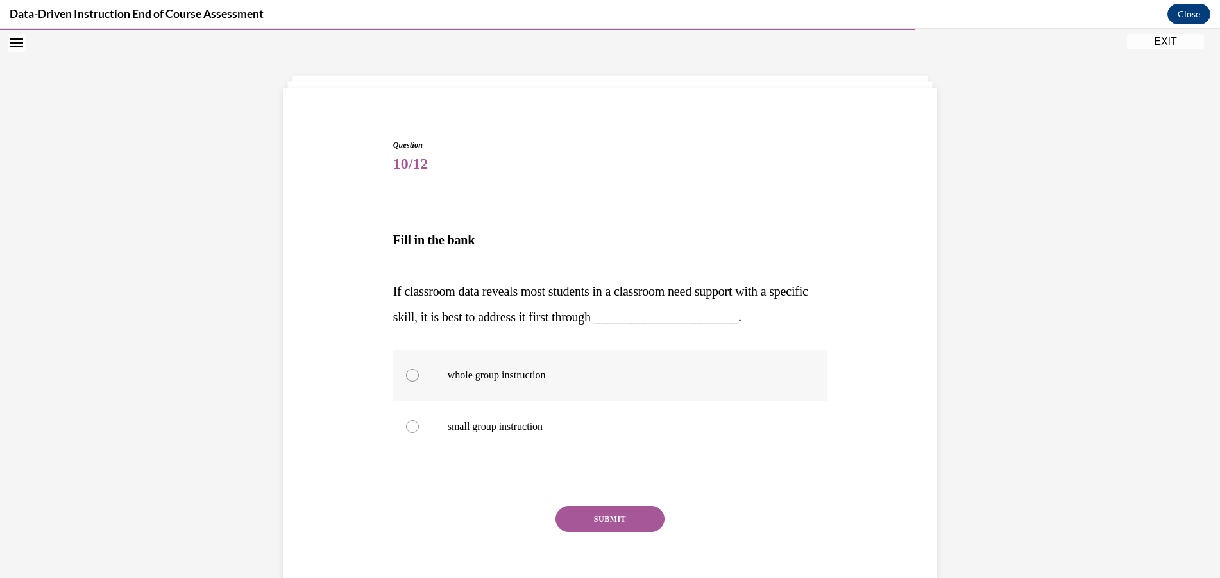
click at [553, 387] on label "whole group instruction" at bounding box center [610, 375] width 434 height 51
click at [419, 382] on input "whole group instruction" at bounding box center [412, 375] width 13 height 13
radio input "true"
click at [595, 516] on button "SUBMIT" at bounding box center [610, 519] width 109 height 26
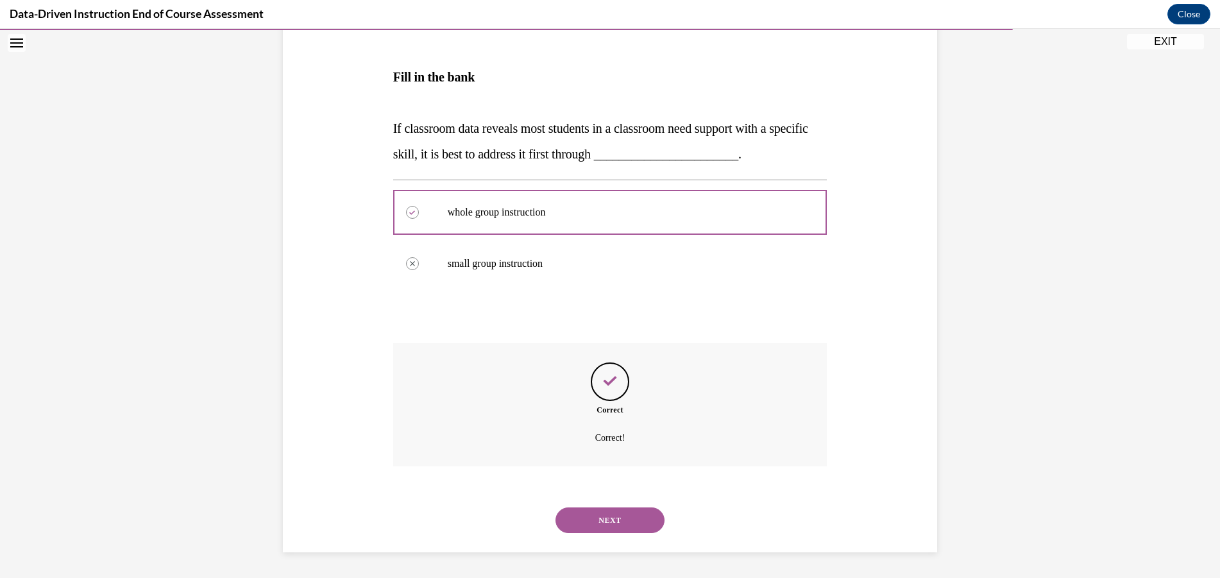
click at [616, 522] on button "NEXT" at bounding box center [610, 520] width 109 height 26
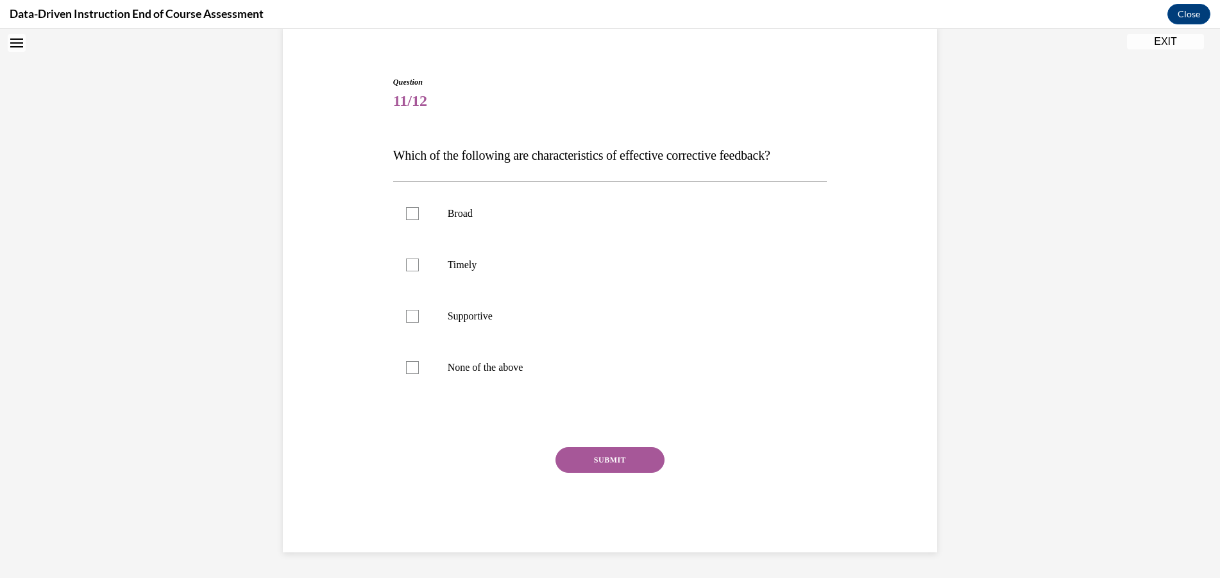
scroll to position [39, 0]
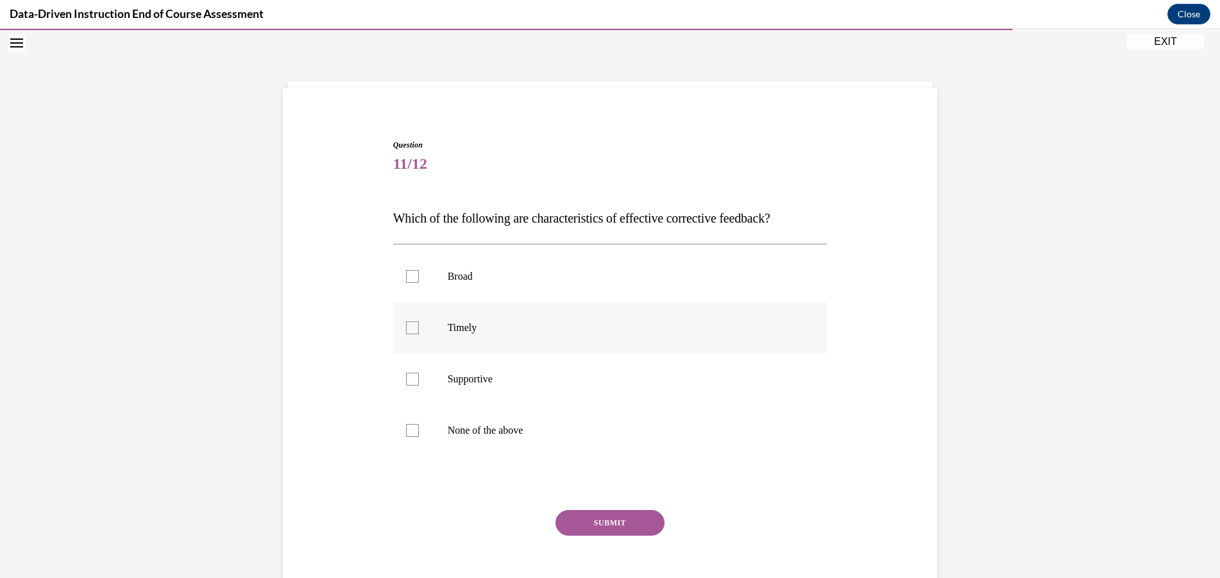
click at [440, 323] on label "Timely" at bounding box center [610, 327] width 434 height 51
click at [419, 323] on input "Timely" at bounding box center [412, 327] width 13 height 13
checkbox input "true"
click at [437, 372] on label "Supportive" at bounding box center [610, 378] width 434 height 51
click at [419, 373] on input "Supportive" at bounding box center [412, 379] width 13 height 13
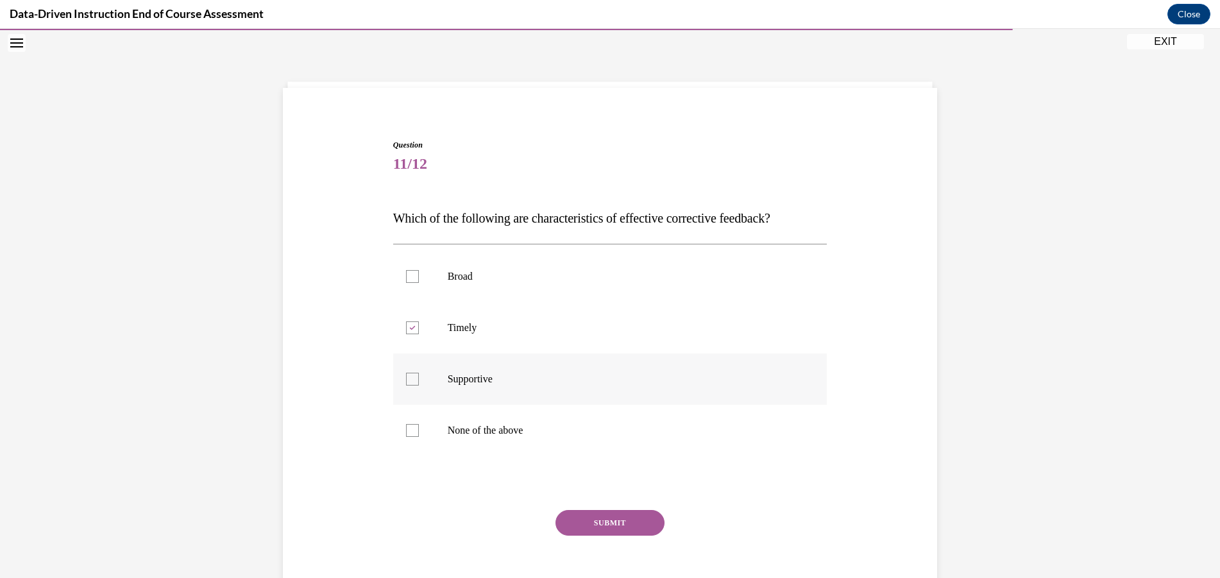
checkbox input "true"
click at [591, 517] on button "SUBMIT" at bounding box center [610, 523] width 109 height 26
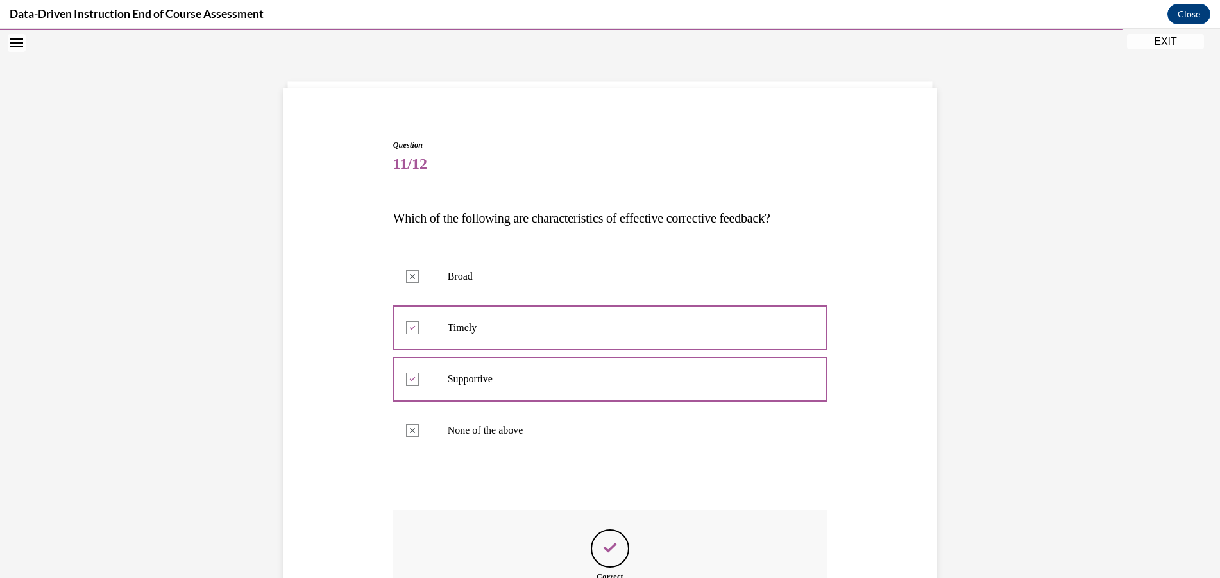
scroll to position [206, 0]
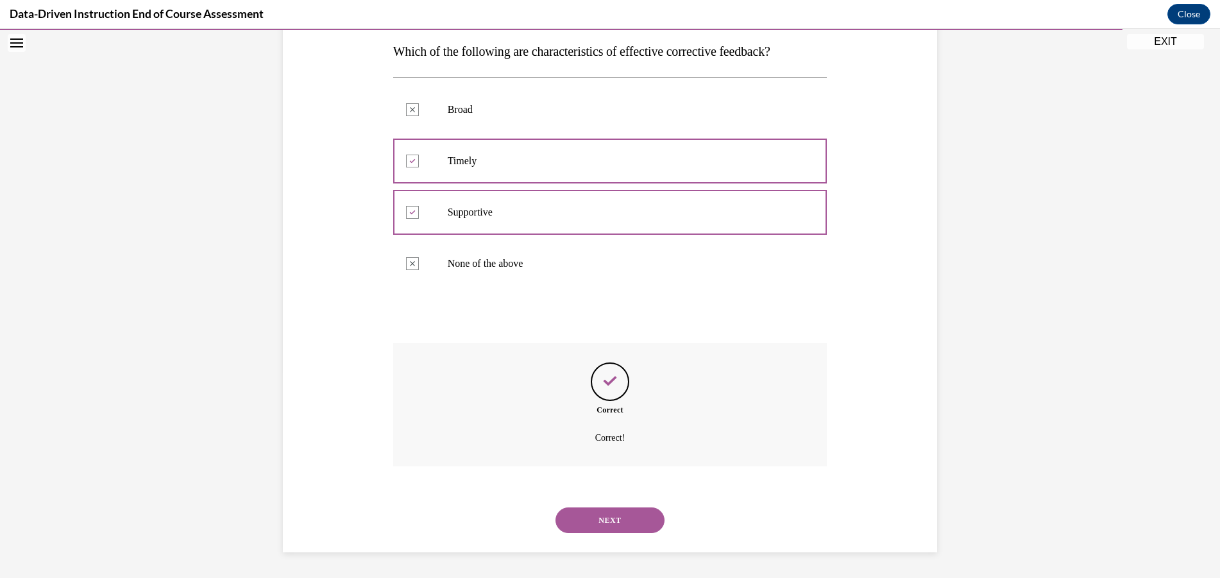
click at [592, 521] on button "NEXT" at bounding box center [610, 520] width 109 height 26
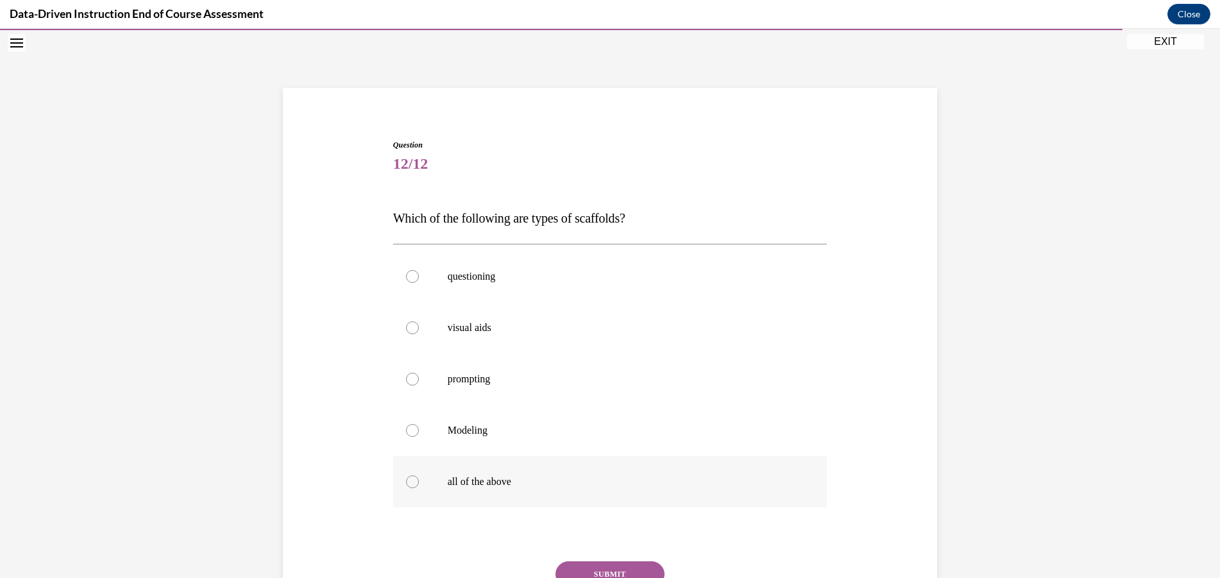
click at [491, 491] on label "all of the above" at bounding box center [610, 481] width 434 height 51
click at [419, 488] on input "all of the above" at bounding box center [412, 481] width 13 height 13
radio input "true"
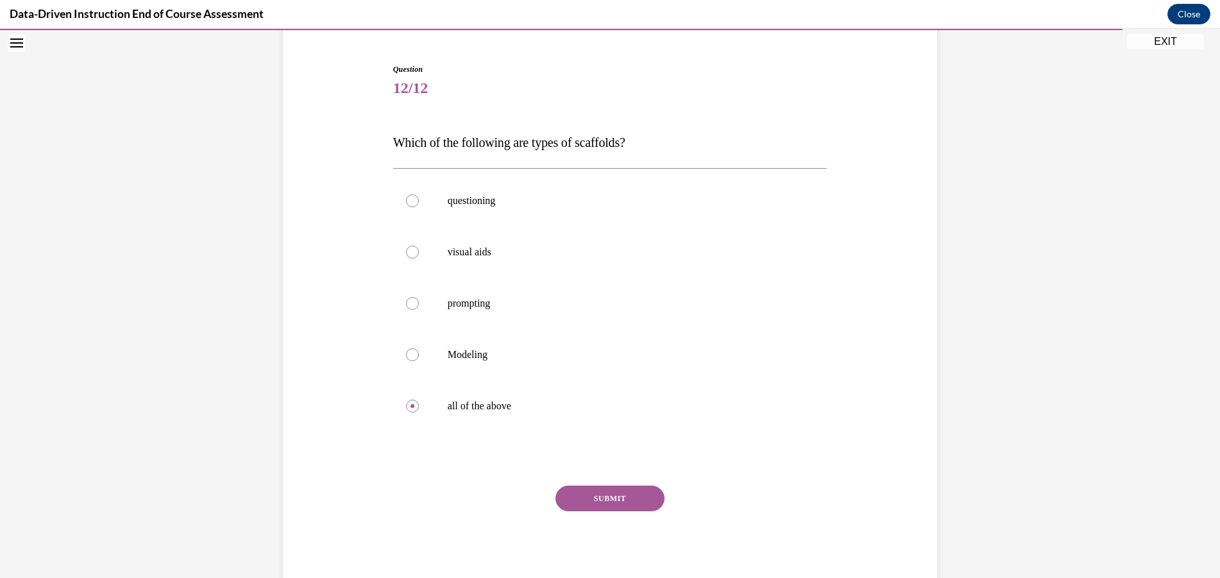
click at [584, 493] on button "SUBMIT" at bounding box center [610, 499] width 109 height 26
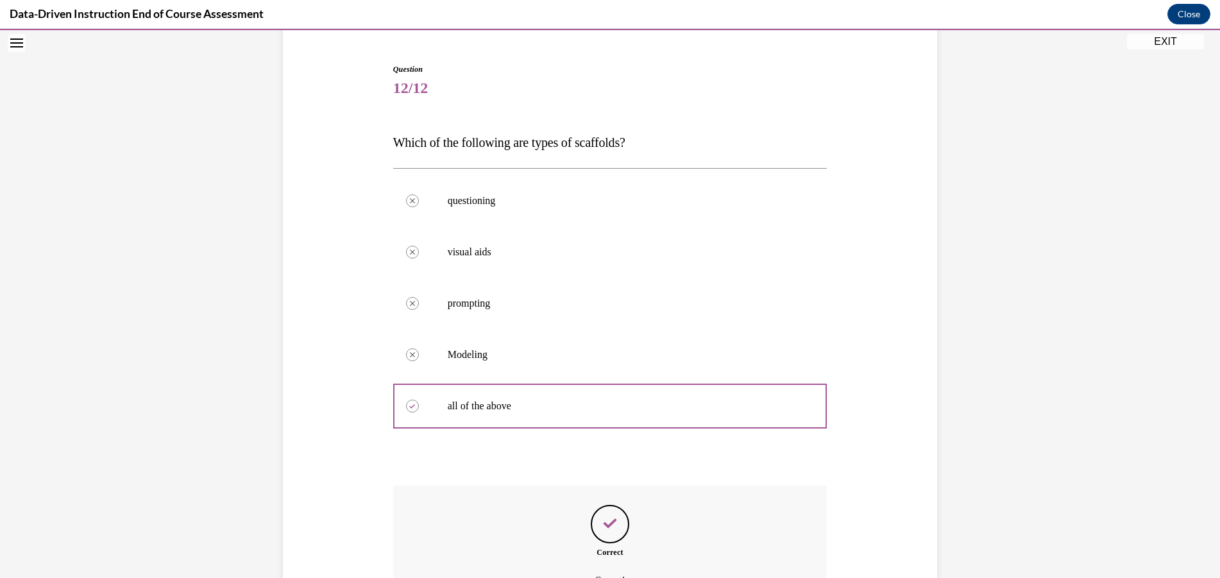
scroll to position [257, 0]
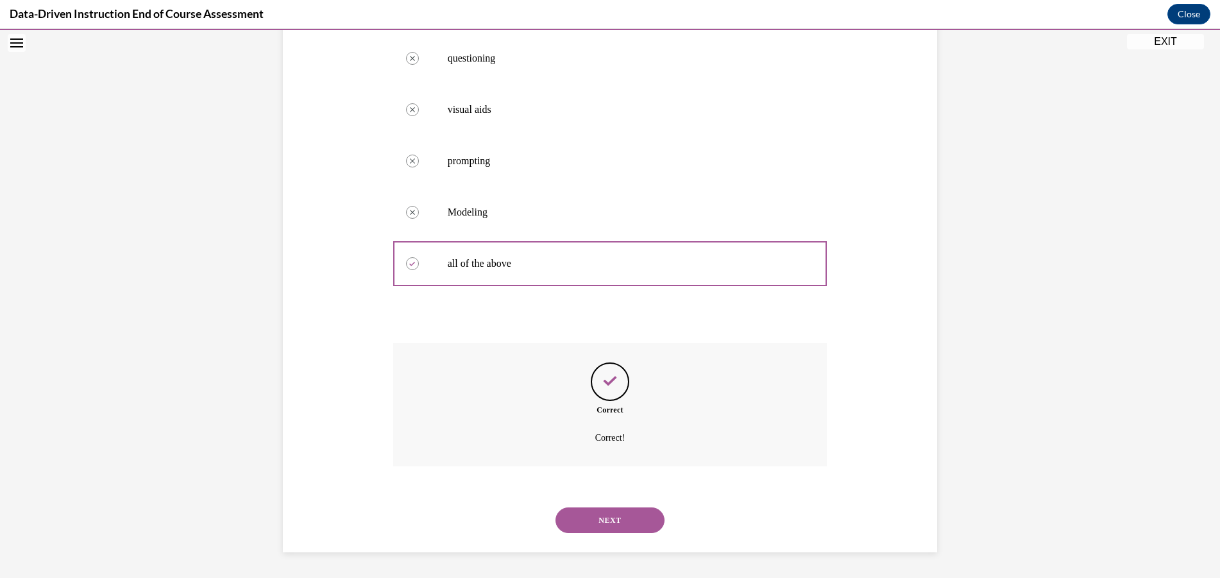
click at [609, 523] on button "NEXT" at bounding box center [610, 520] width 109 height 26
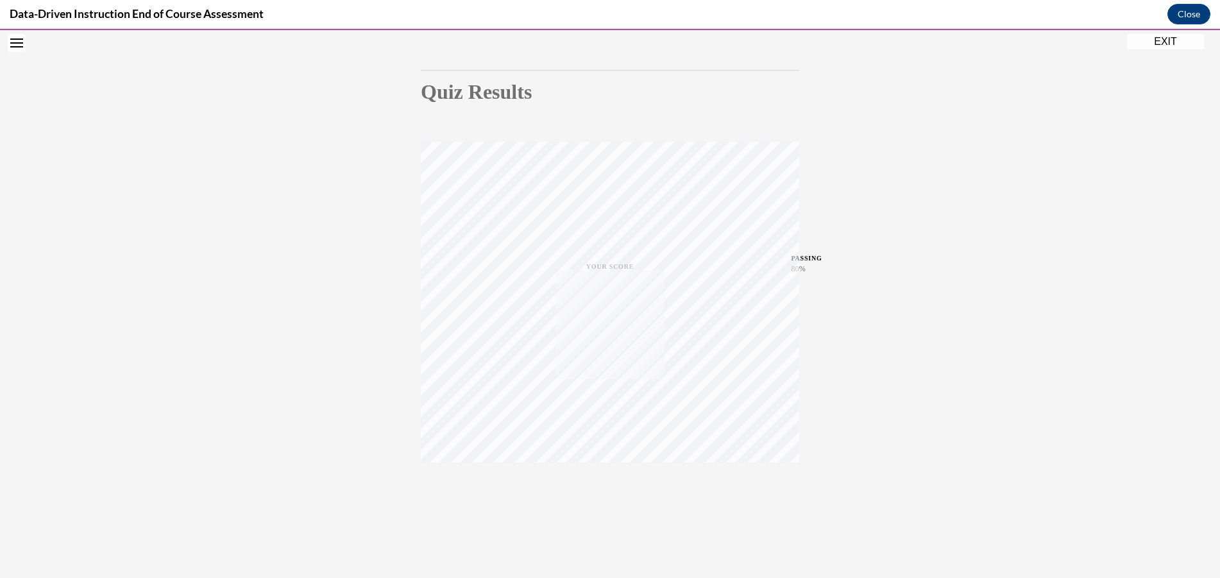
scroll to position [108, 0]
click at [607, 501] on icon "button" at bounding box center [611, 500] width 46 height 14
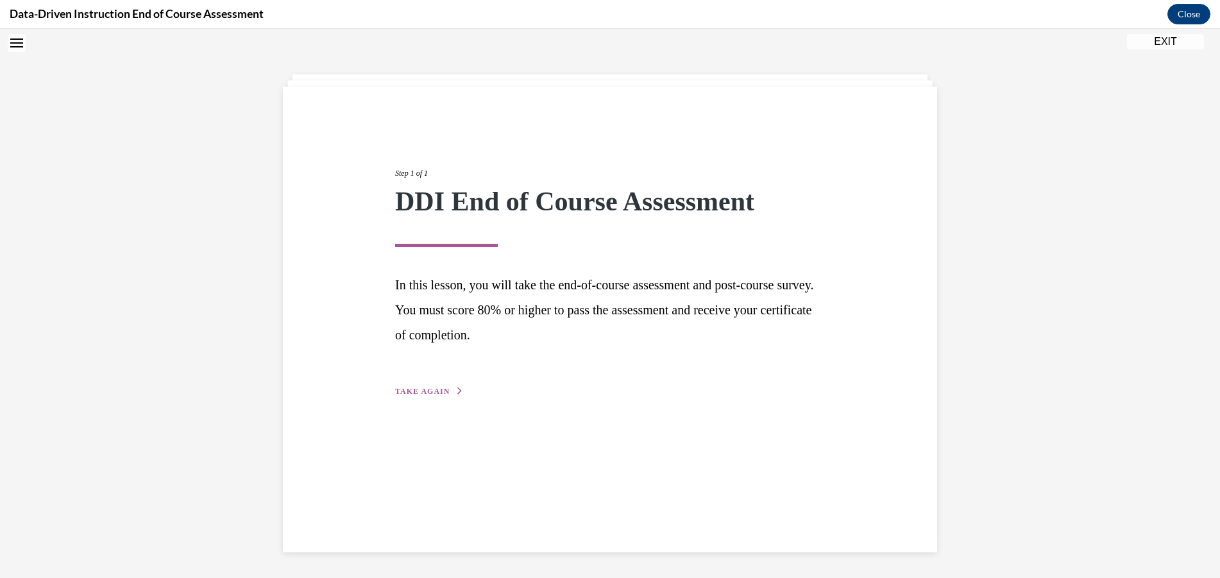
click at [416, 390] on span "TAKE AGAIN" at bounding box center [422, 391] width 55 height 9
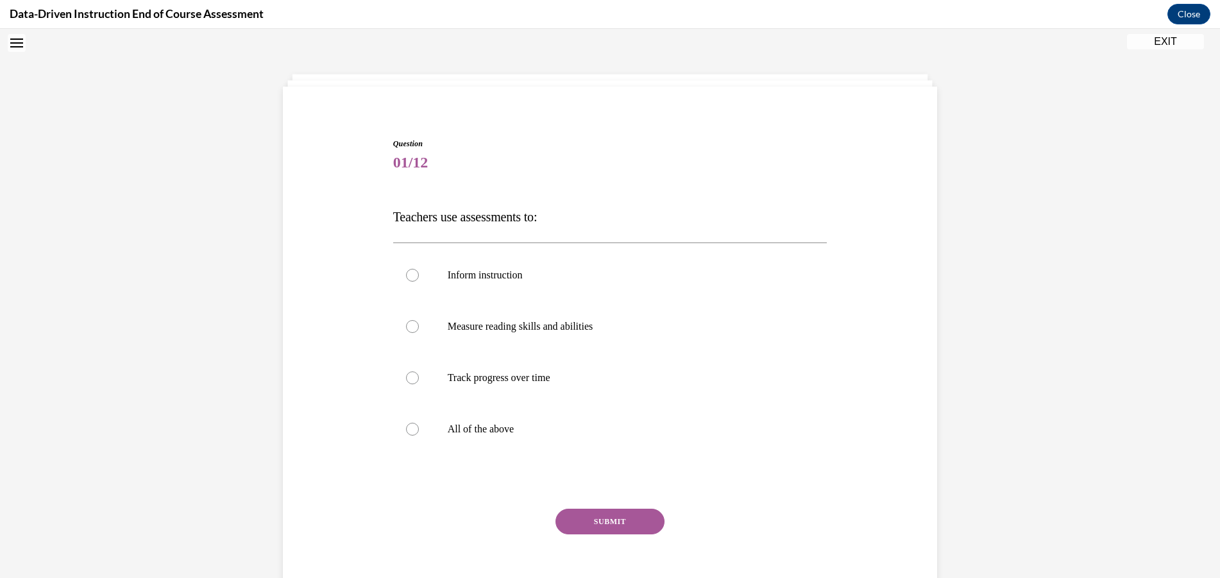
scroll to position [39, 0]
click at [473, 429] on p "All of the above" at bounding box center [622, 430] width 348 height 13
click at [419, 429] on input "All of the above" at bounding box center [412, 430] width 13 height 13
radio input "true"
click at [606, 527] on button "SUBMIT" at bounding box center [610, 523] width 109 height 26
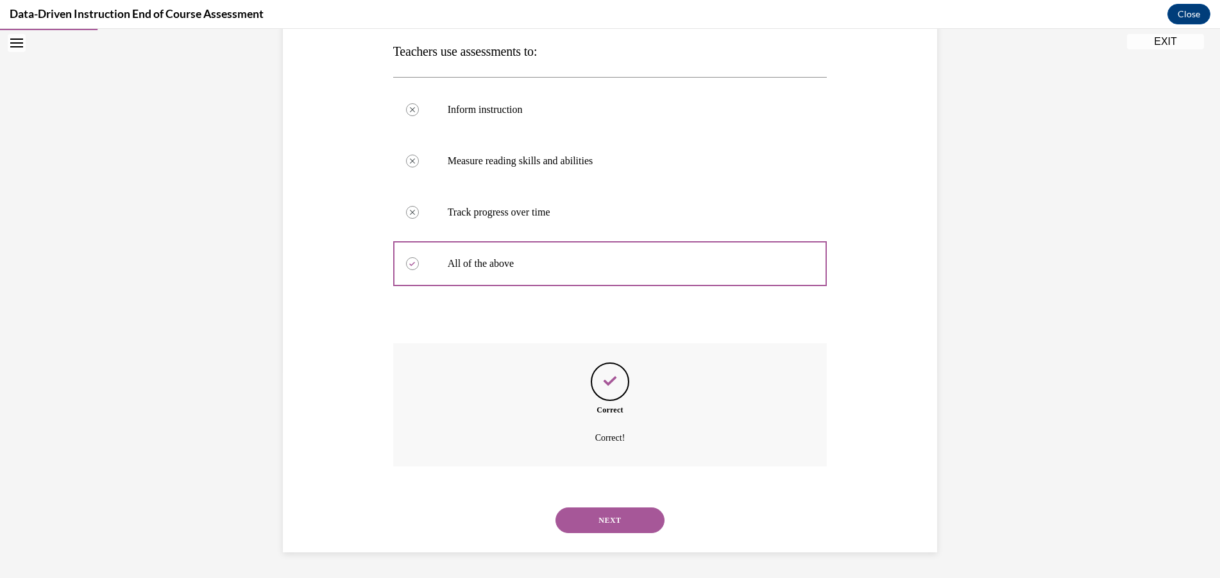
click at [625, 531] on button "NEXT" at bounding box center [610, 520] width 109 height 26
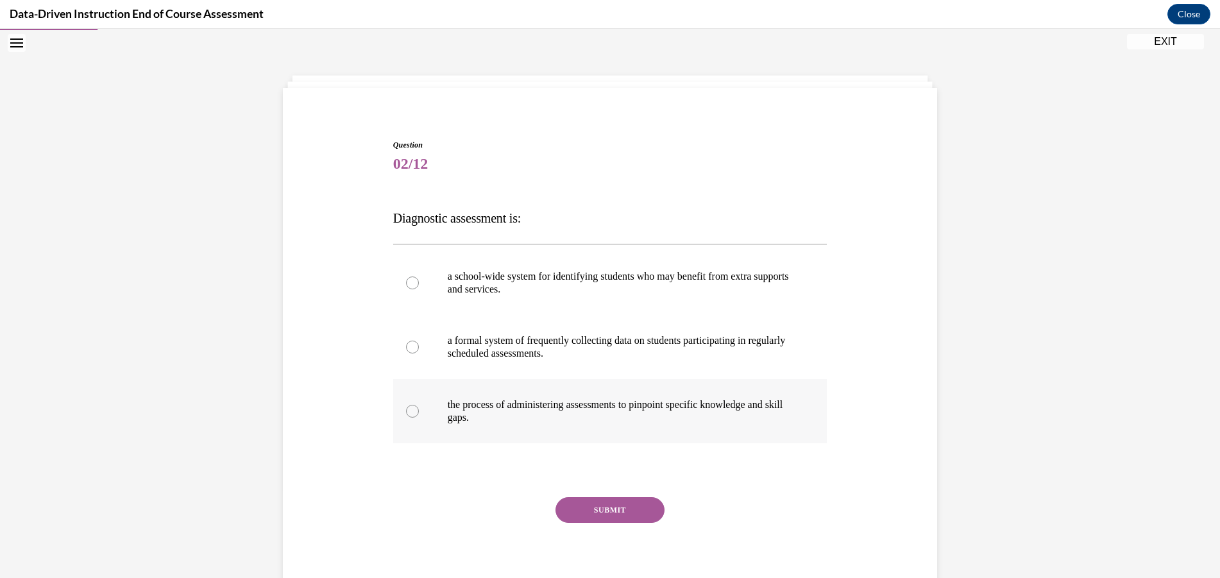
click at [547, 390] on label "the process of administering assessments to pinpoint specific knowledge and ski…" at bounding box center [610, 411] width 434 height 64
click at [419, 405] on input "the process of administering assessments to pinpoint specific knowledge and ski…" at bounding box center [412, 411] width 13 height 13
radio input "true"
click at [620, 498] on button "SUBMIT" at bounding box center [610, 510] width 109 height 26
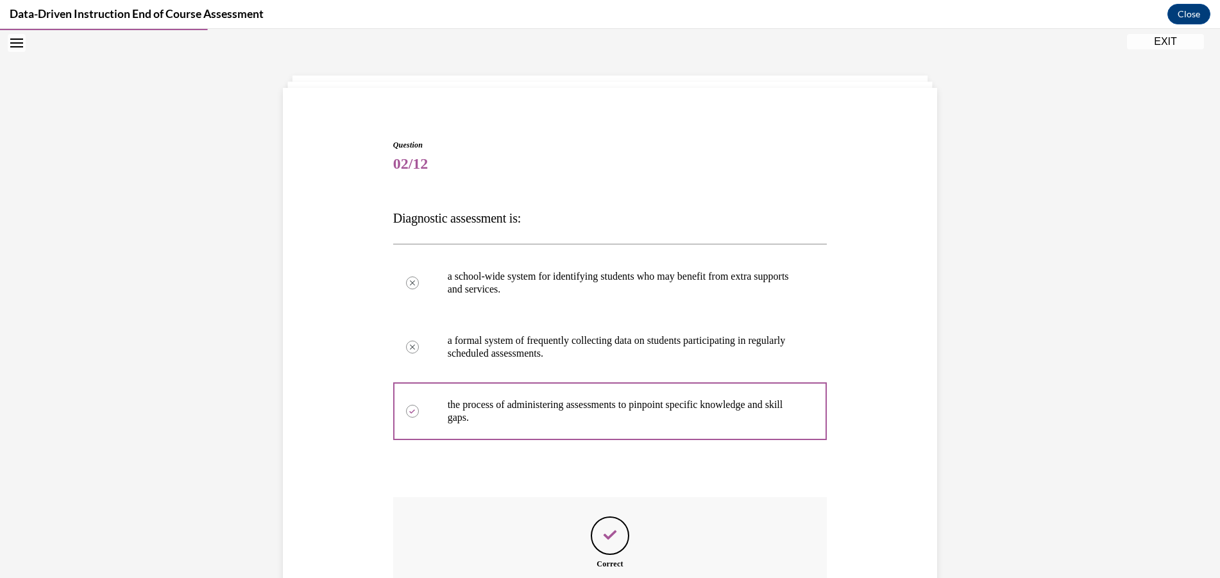
scroll to position [193, 0]
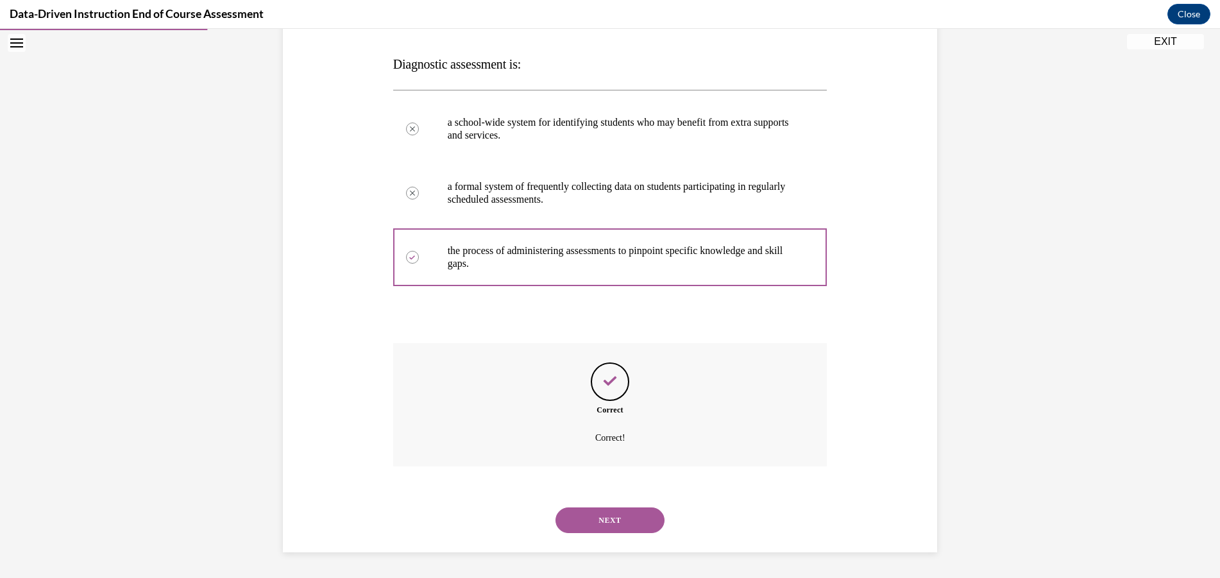
click at [622, 536] on div "NEXT" at bounding box center [610, 520] width 434 height 51
click at [604, 514] on button "NEXT" at bounding box center [610, 520] width 109 height 26
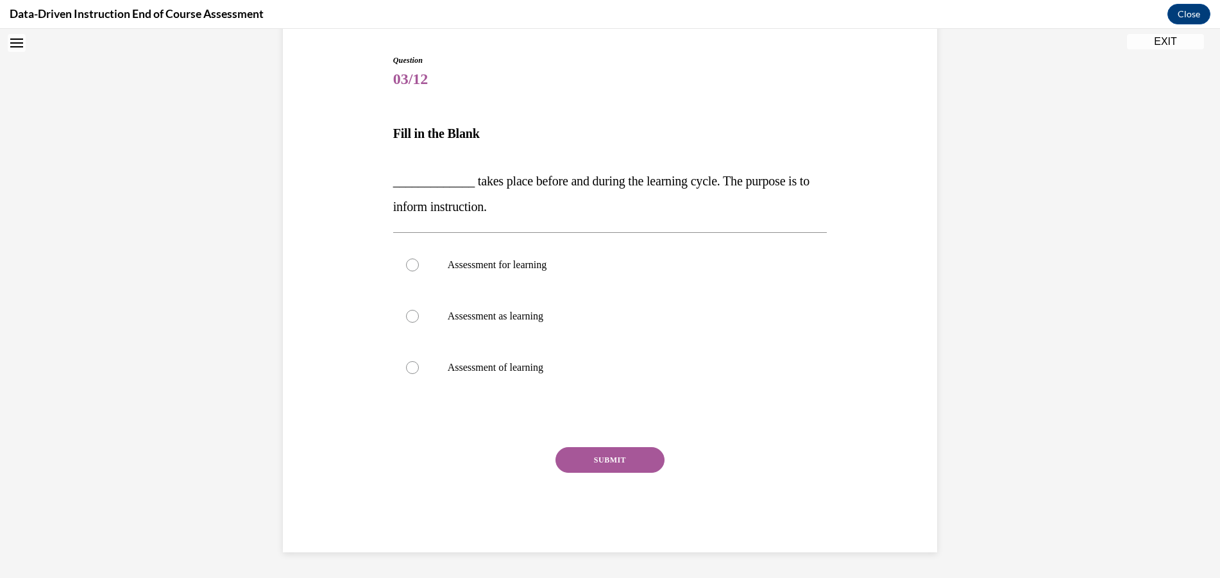
scroll to position [39, 0]
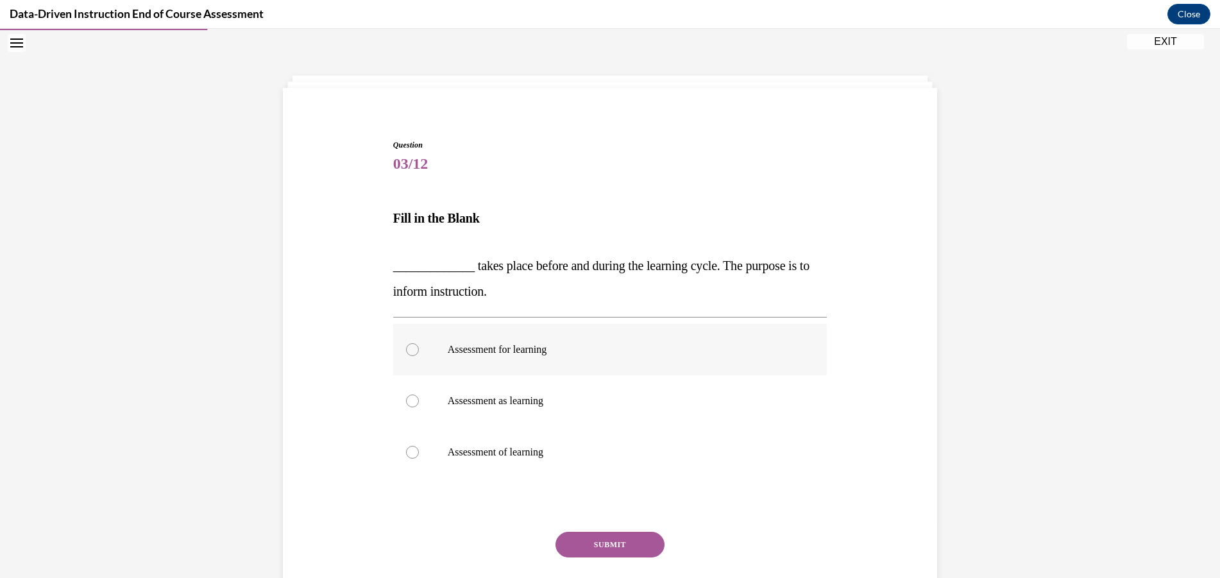
click at [498, 357] on label "Assessment for learning" at bounding box center [610, 349] width 434 height 51
click at [419, 356] on input "Assessment for learning" at bounding box center [412, 349] width 13 height 13
radio input "true"
click at [611, 537] on button "SUBMIT" at bounding box center [610, 545] width 109 height 26
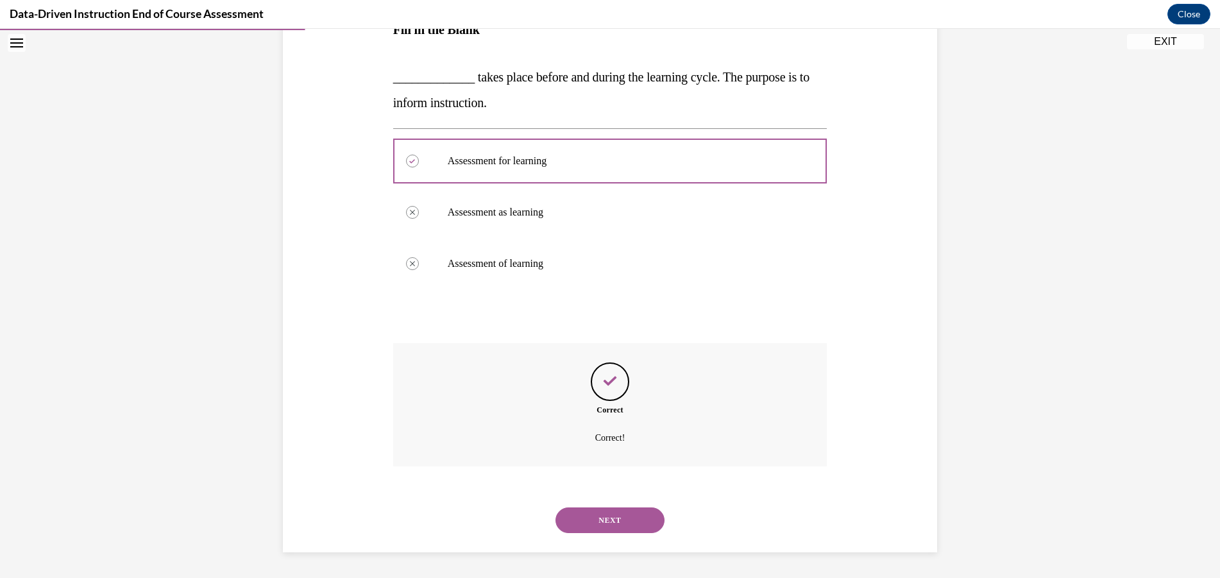
click at [620, 528] on button "NEXT" at bounding box center [610, 520] width 109 height 26
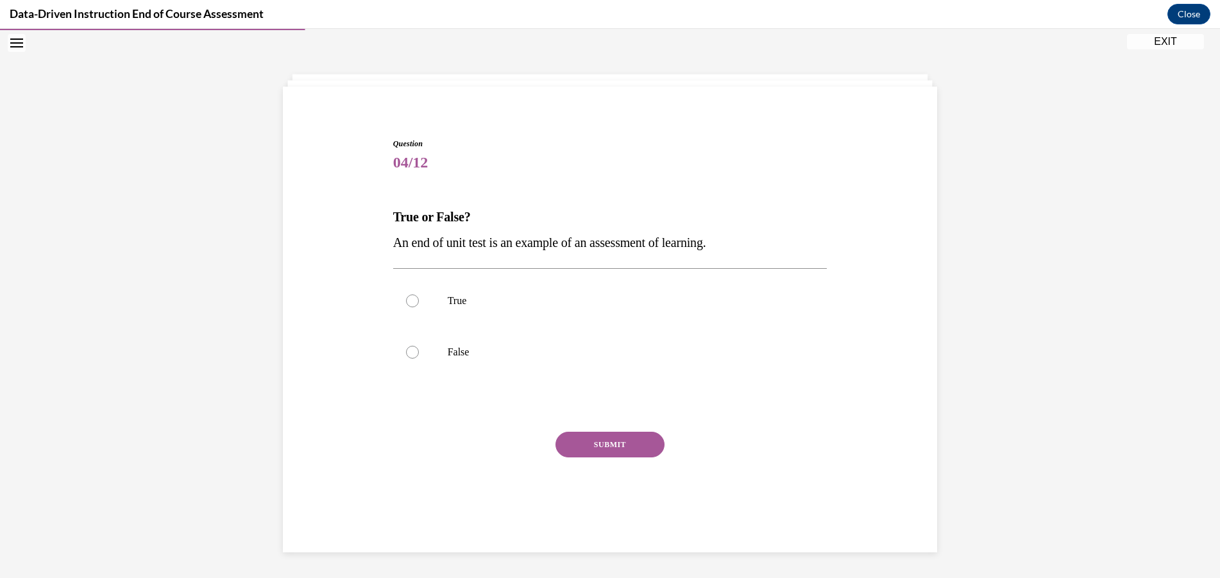
scroll to position [39, 0]
click at [463, 291] on label "True" at bounding box center [610, 301] width 434 height 51
click at [419, 296] on input "True" at bounding box center [412, 302] width 13 height 13
radio input "true"
click at [576, 452] on button "SUBMIT" at bounding box center [610, 446] width 109 height 26
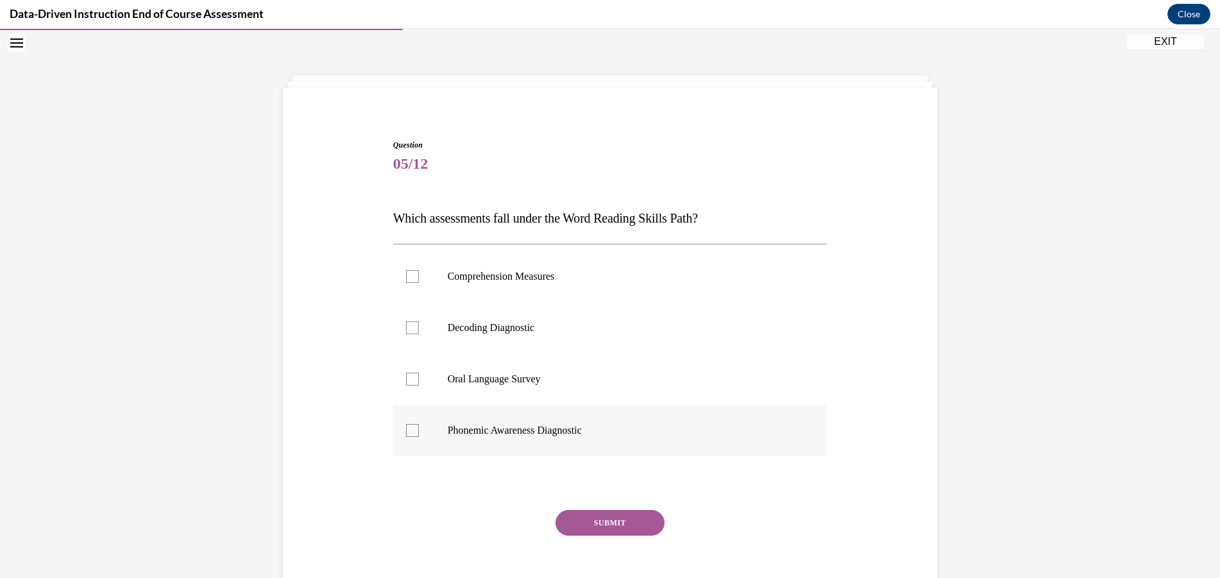
click at [538, 438] on label "Phonemic Awareness Diagnostic" at bounding box center [610, 430] width 434 height 51
click at [419, 437] on input "Phonemic Awareness Diagnostic" at bounding box center [412, 430] width 13 height 13
checkbox input "true"
click at [506, 336] on label "Decoding Diagnostic" at bounding box center [610, 327] width 434 height 51
click at [419, 334] on input "Decoding Diagnostic" at bounding box center [412, 327] width 13 height 13
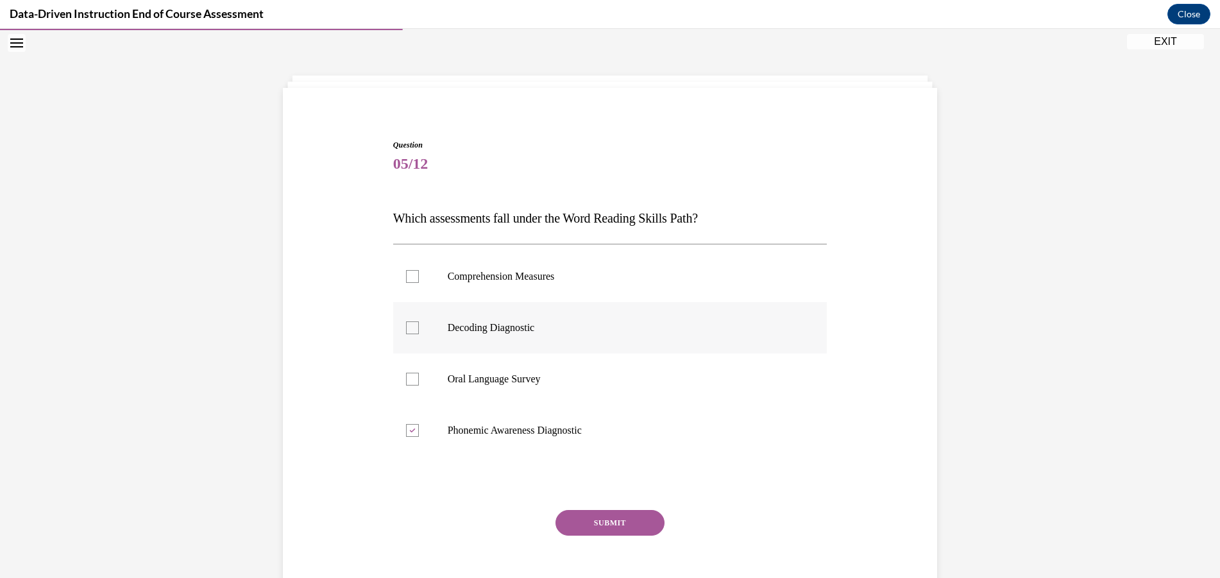
checkbox input "true"
click at [612, 526] on button "SUBMIT" at bounding box center [610, 523] width 109 height 26
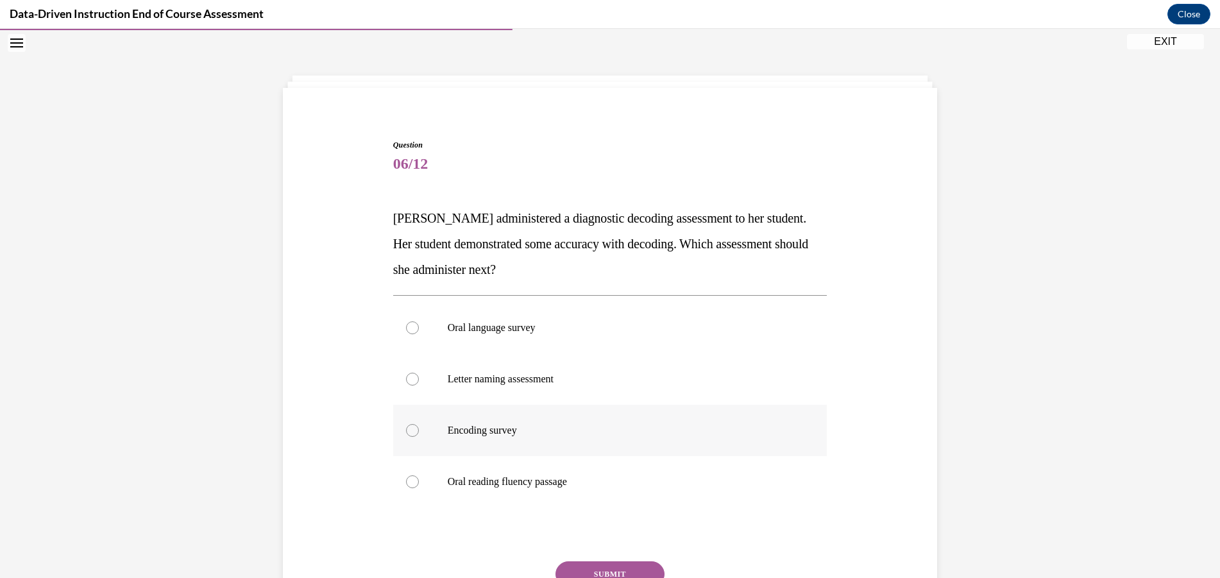
click at [541, 445] on label "Encoding survey" at bounding box center [610, 430] width 434 height 51
click at [419, 437] on input "Encoding survey" at bounding box center [412, 430] width 13 height 13
radio input "true"
click at [618, 566] on button "SUBMIT" at bounding box center [610, 574] width 109 height 26
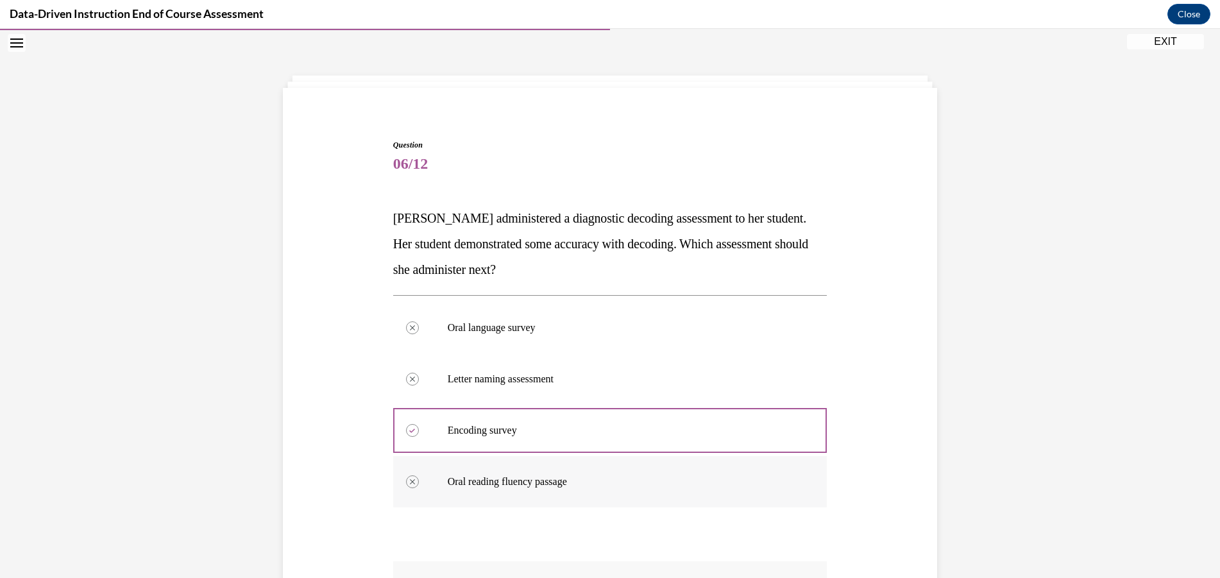
scroll to position [257, 0]
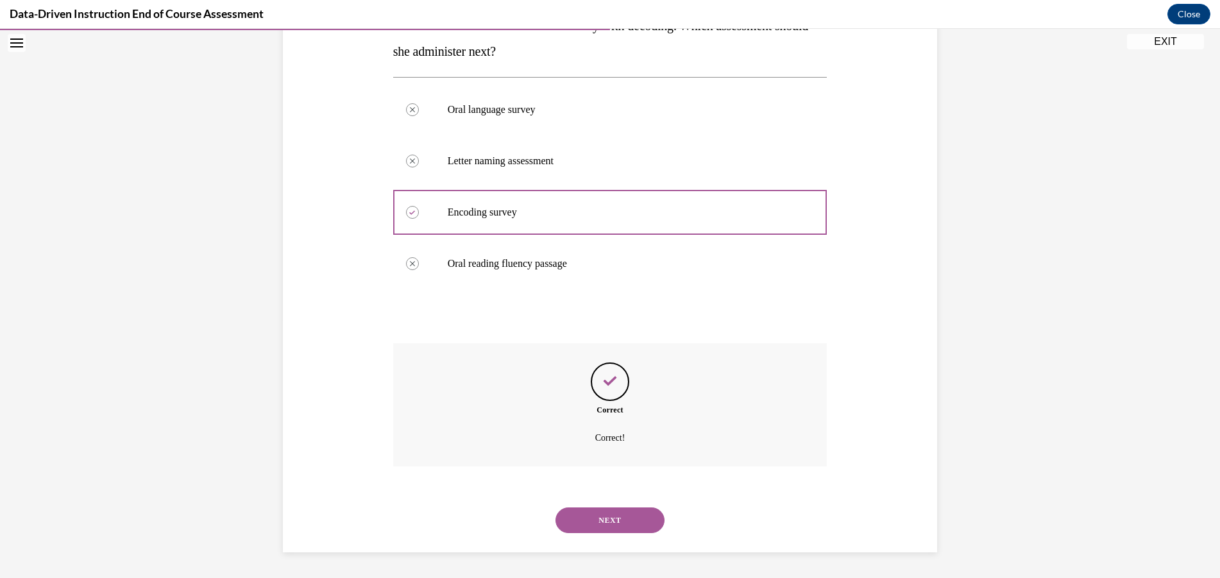
click at [620, 510] on button "NEXT" at bounding box center [610, 520] width 109 height 26
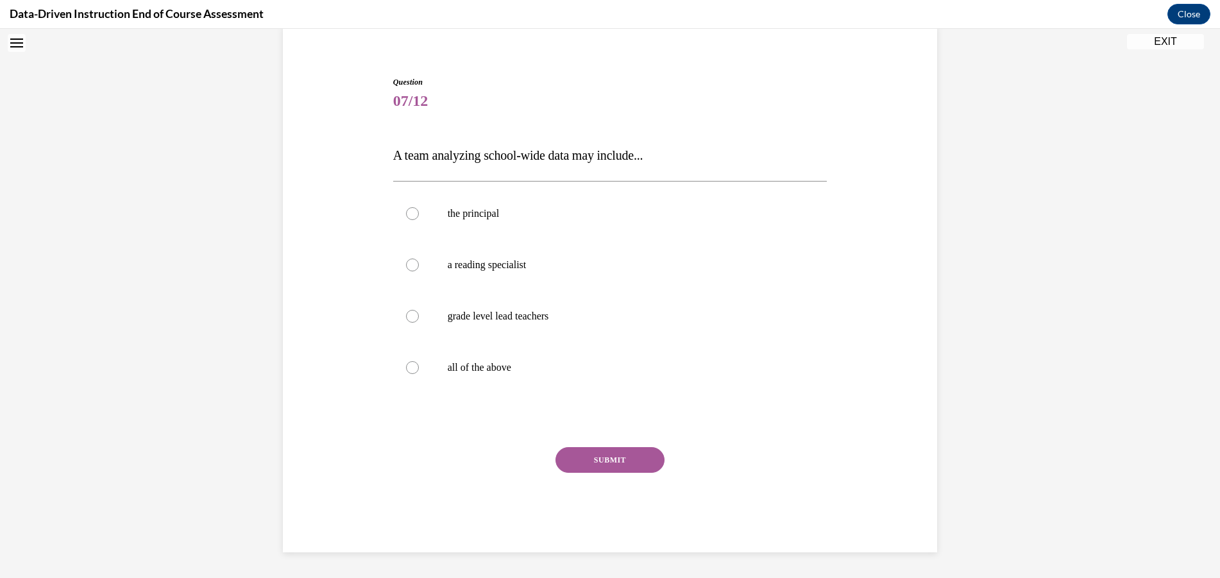
scroll to position [39, 0]
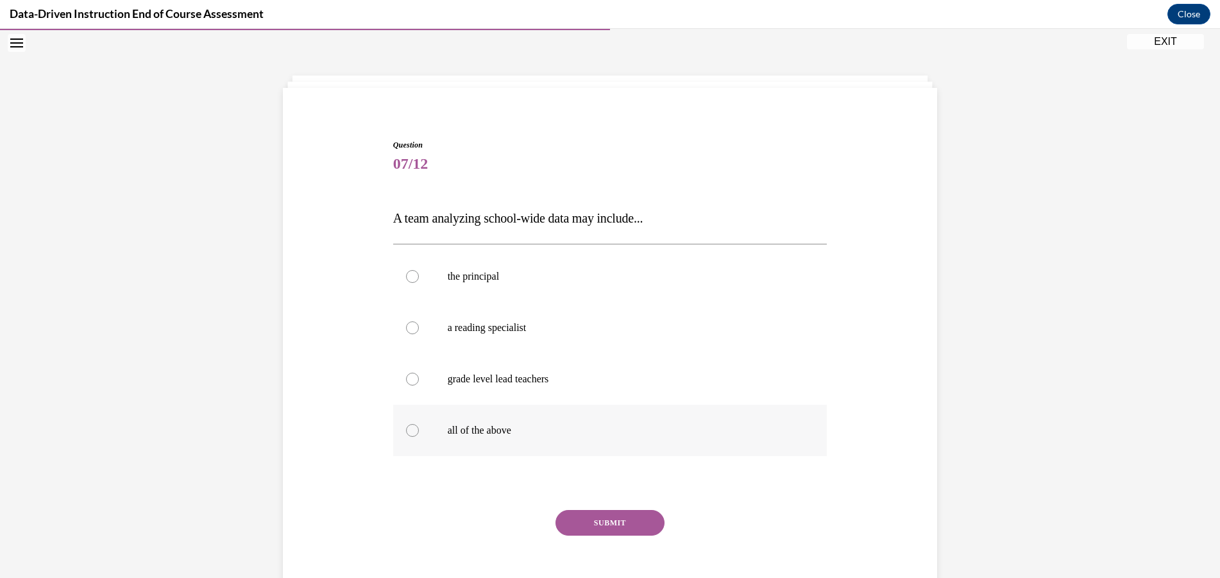
click at [463, 441] on label "all of the above" at bounding box center [610, 430] width 434 height 51
click at [419, 437] on input "all of the above" at bounding box center [412, 430] width 13 height 13
radio input "true"
click at [594, 511] on button "SUBMIT" at bounding box center [610, 523] width 109 height 26
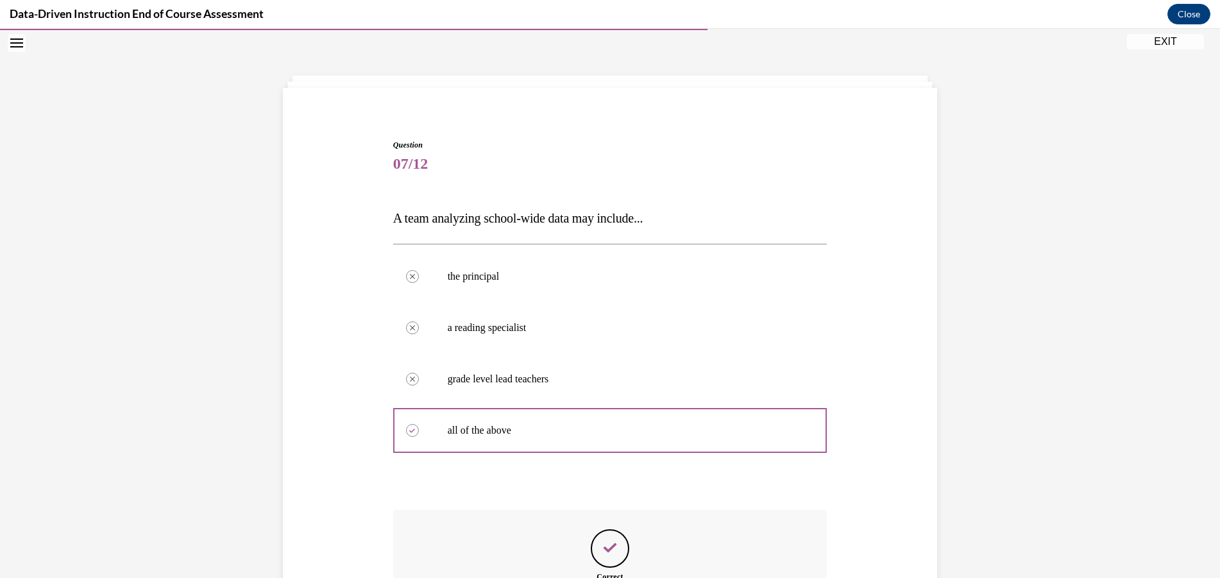
scroll to position [206, 0]
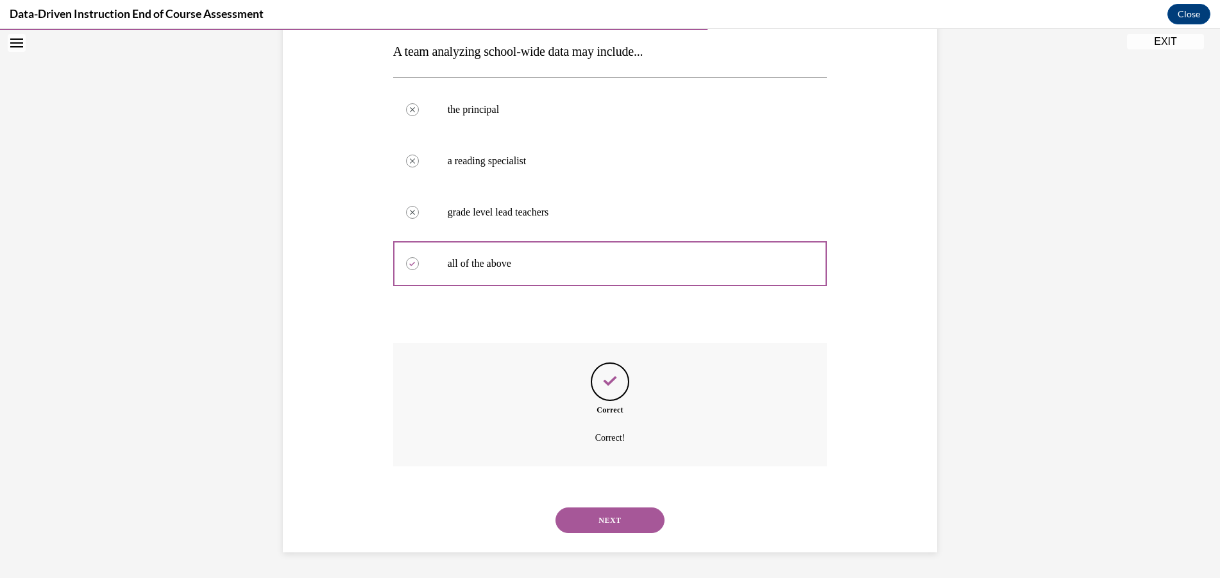
click at [603, 519] on button "NEXT" at bounding box center [610, 520] width 109 height 26
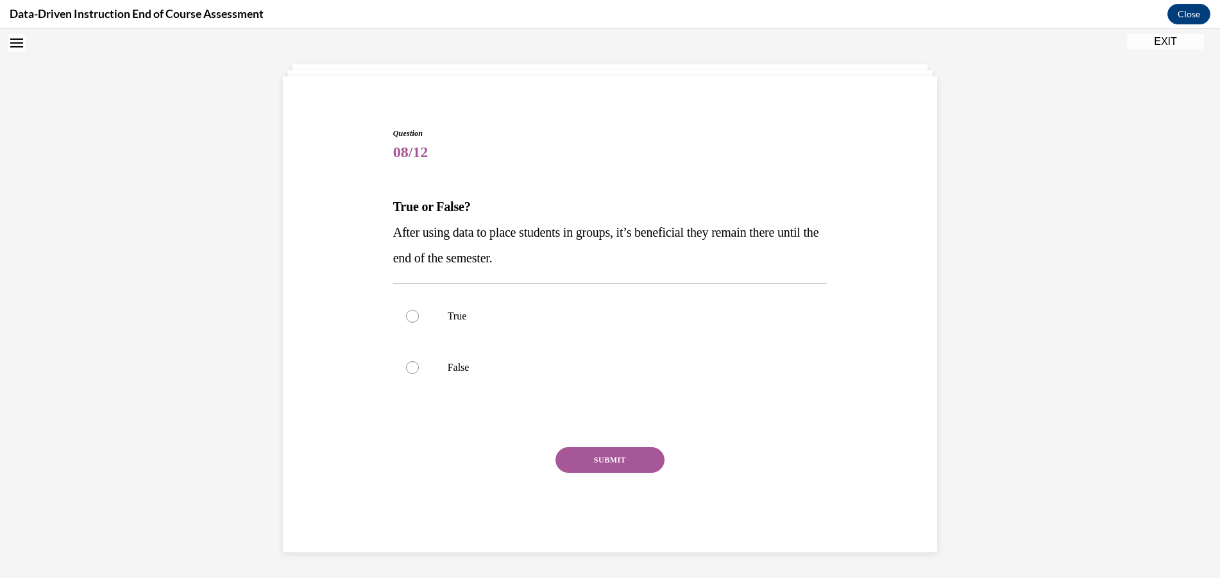
scroll to position [39, 0]
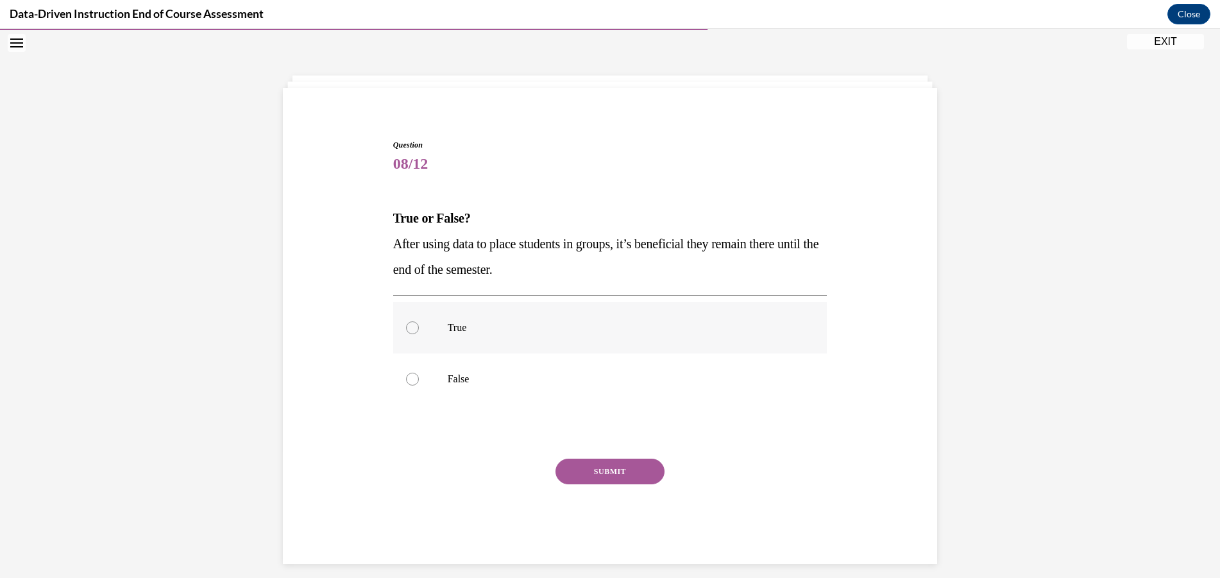
click at [448, 326] on p "True" at bounding box center [622, 327] width 348 height 13
click at [419, 326] on input "True" at bounding box center [412, 327] width 13 height 13
radio input "true"
click at [602, 464] on button "SUBMIT" at bounding box center [610, 472] width 109 height 26
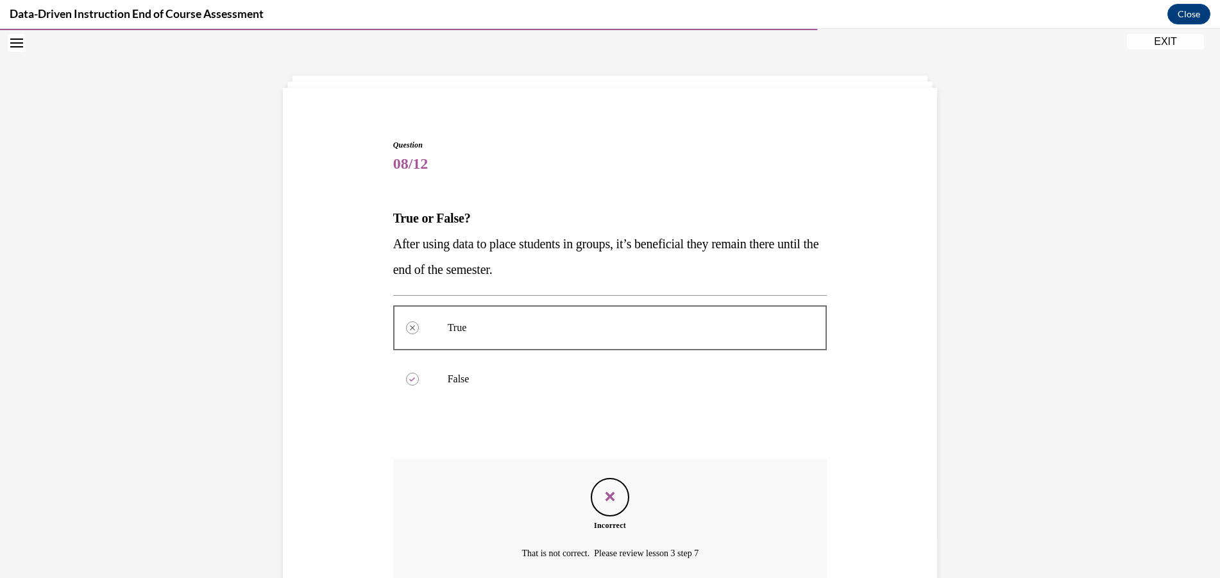
scroll to position [155, 0]
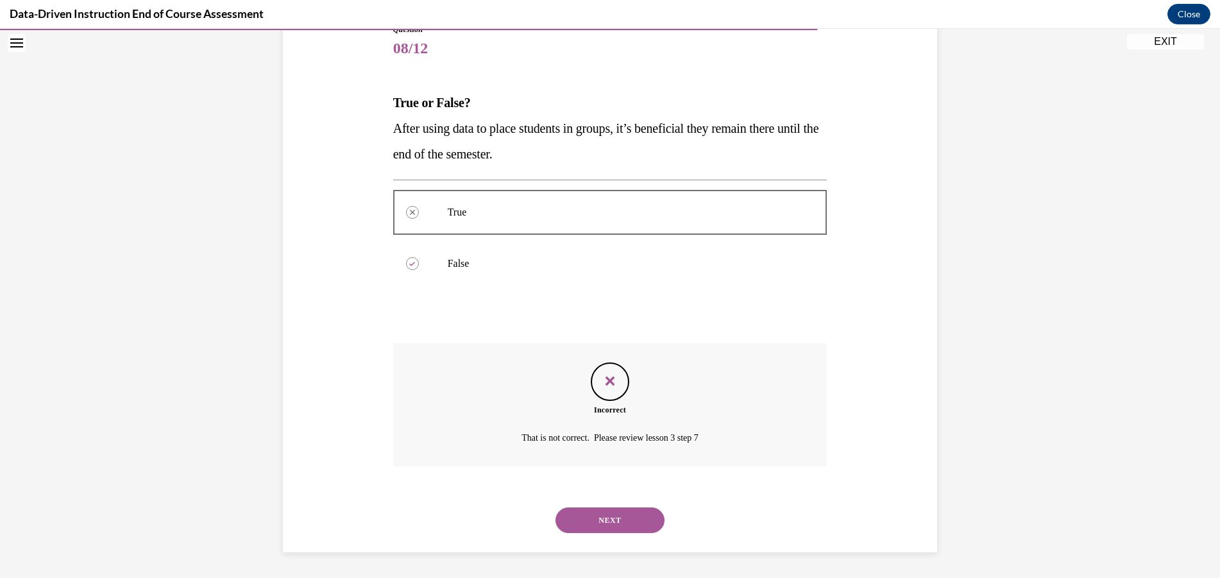
click at [625, 518] on button "NEXT" at bounding box center [610, 520] width 109 height 26
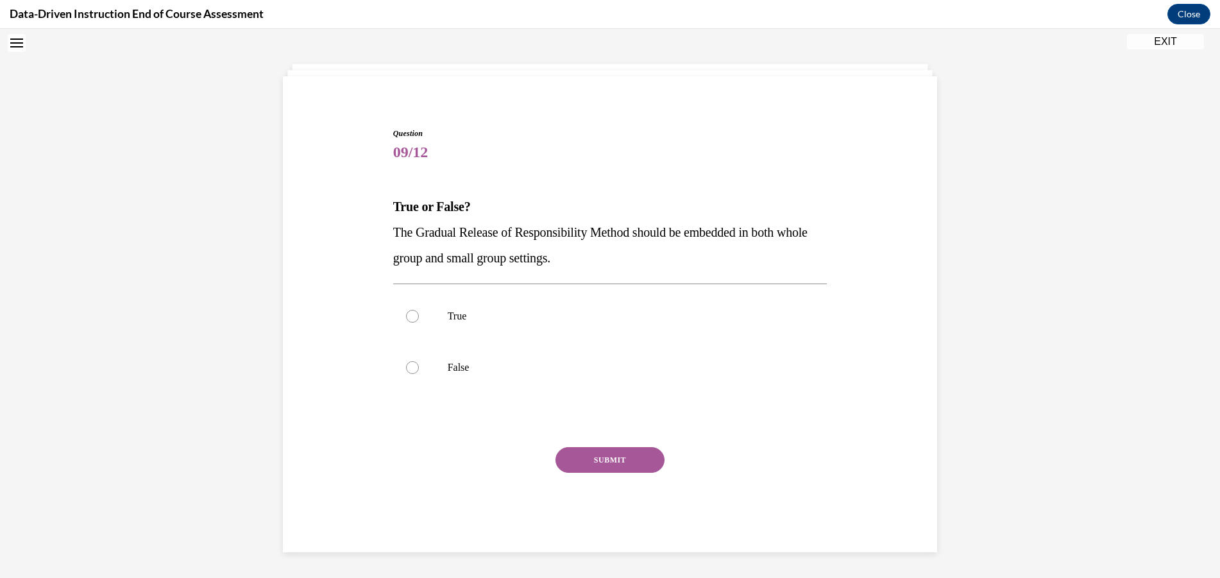
scroll to position [39, 0]
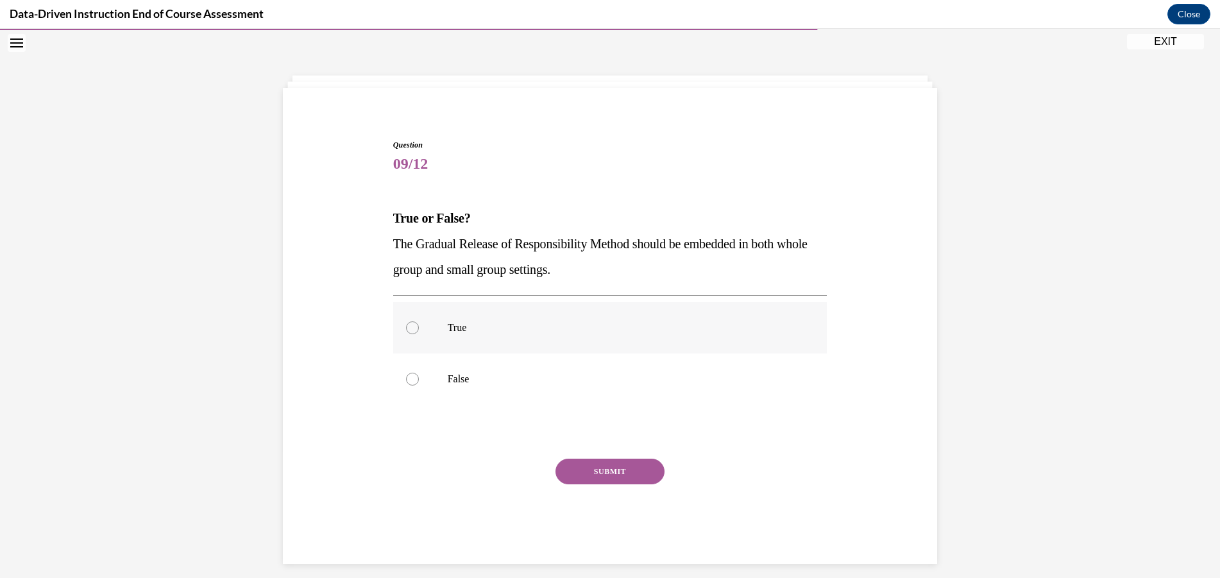
click at [472, 327] on p "True" at bounding box center [622, 327] width 348 height 13
click at [419, 327] on input "True" at bounding box center [412, 327] width 13 height 13
radio input "true"
click at [597, 467] on button "SUBMIT" at bounding box center [610, 472] width 109 height 26
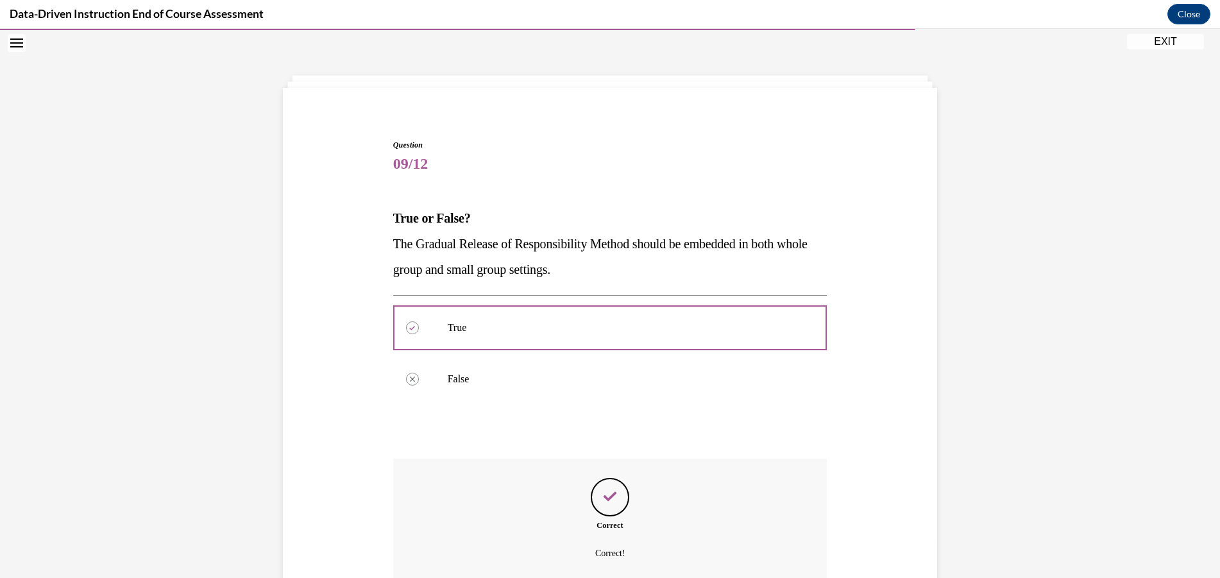
scroll to position [155, 0]
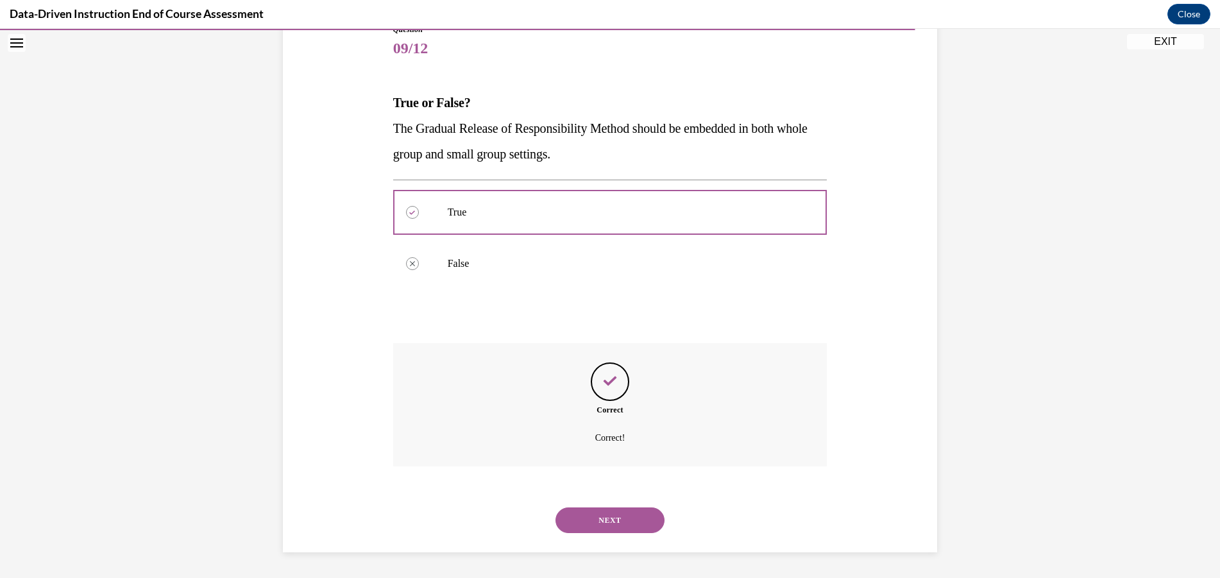
click at [616, 515] on button "NEXT" at bounding box center [610, 520] width 109 height 26
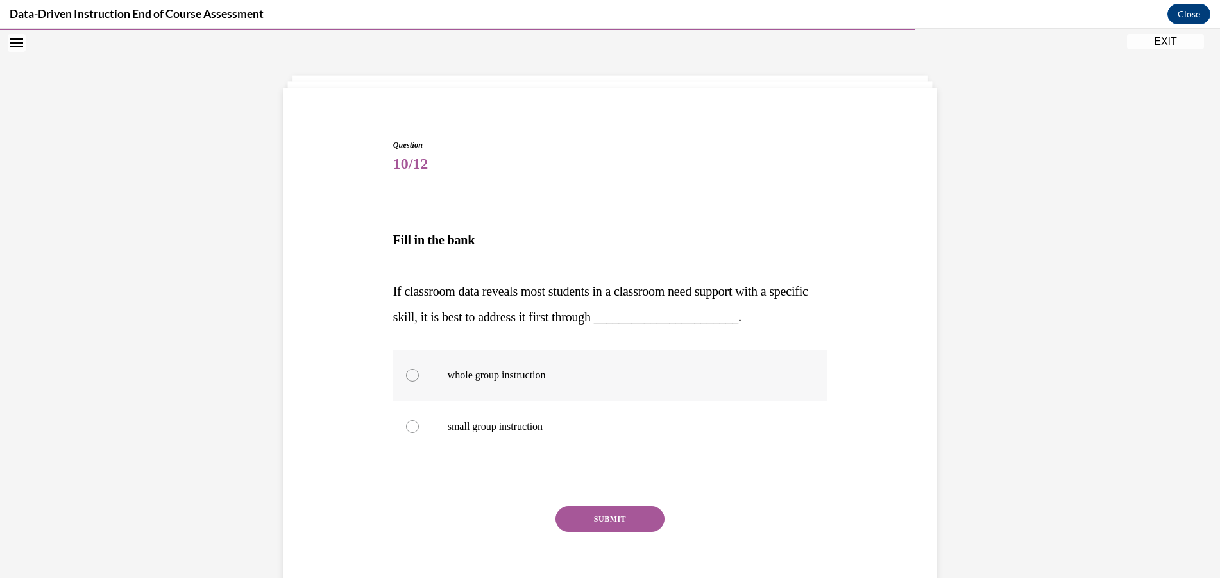
click at [497, 377] on p "whole group instruction" at bounding box center [622, 375] width 348 height 13
click at [419, 377] on input "whole group instruction" at bounding box center [412, 375] width 13 height 13
radio input "true"
click at [581, 518] on button "SUBMIT" at bounding box center [610, 519] width 109 height 26
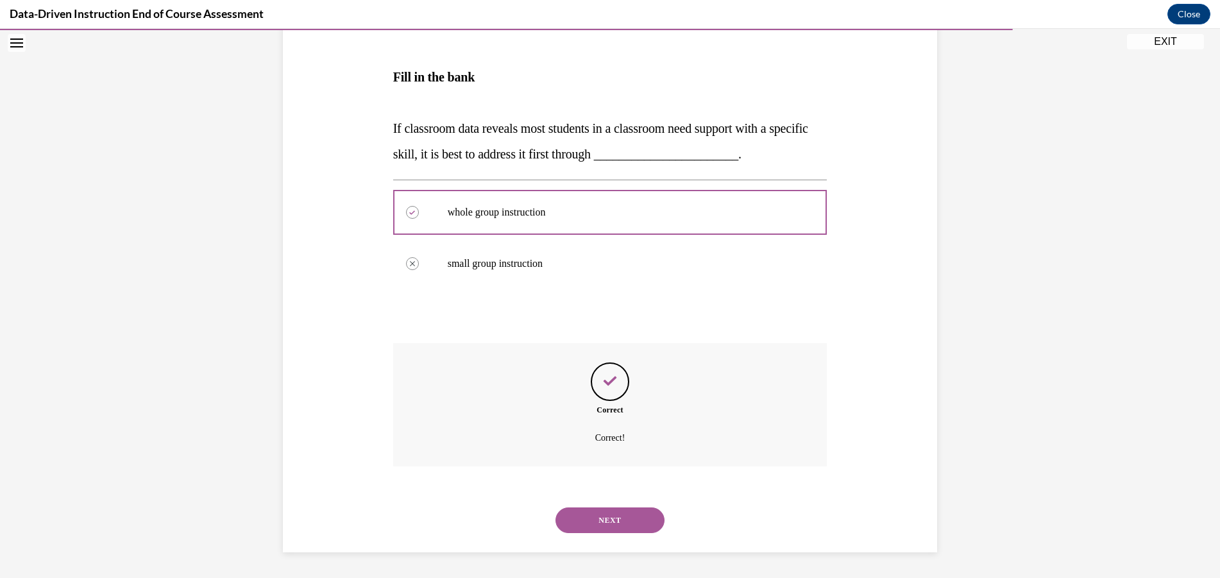
click at [611, 521] on button "NEXT" at bounding box center [610, 520] width 109 height 26
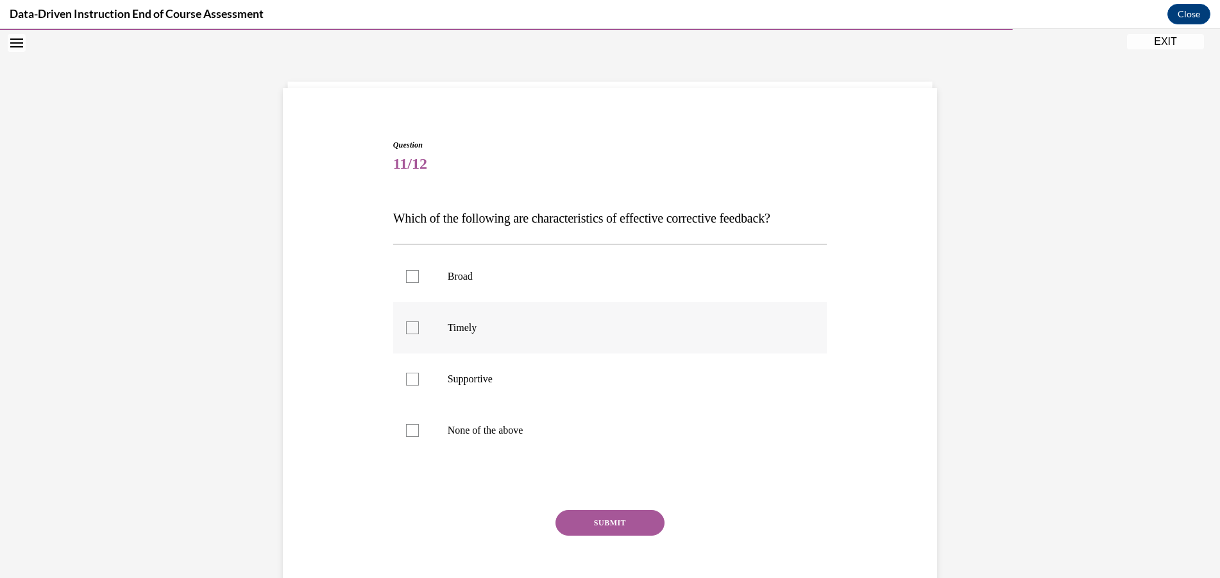
click at [449, 331] on p "Timely" at bounding box center [622, 327] width 348 height 13
click at [419, 331] on input "Timely" at bounding box center [412, 327] width 13 height 13
checkbox input "true"
click at [461, 381] on p "Supportive" at bounding box center [622, 379] width 348 height 13
click at [419, 381] on input "Supportive" at bounding box center [412, 379] width 13 height 13
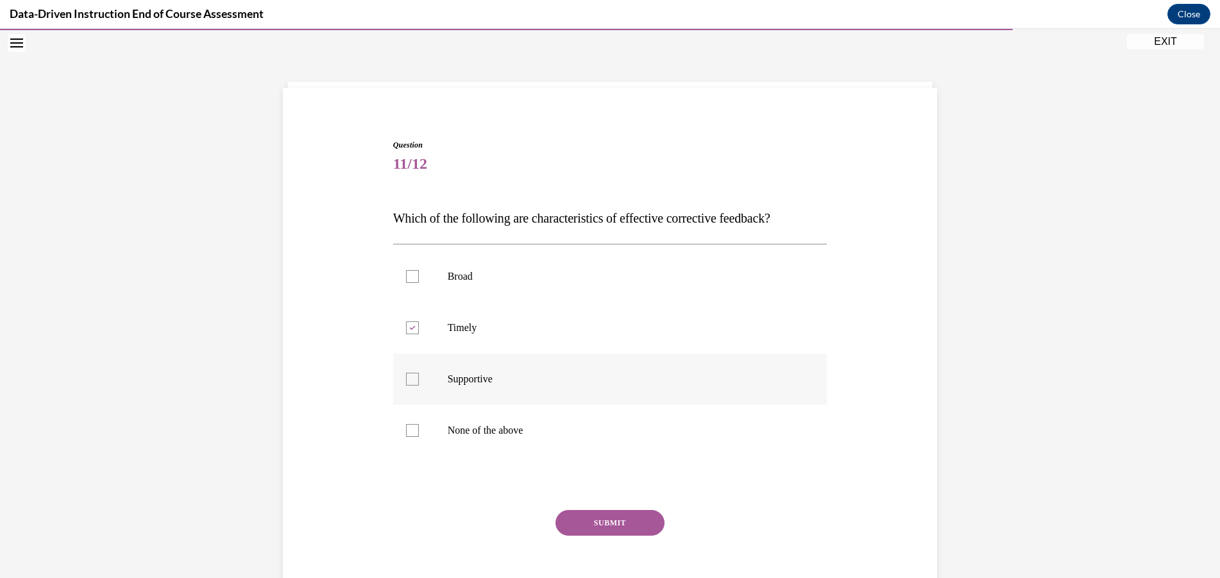
checkbox input "true"
click at [585, 522] on button "SUBMIT" at bounding box center [610, 523] width 109 height 26
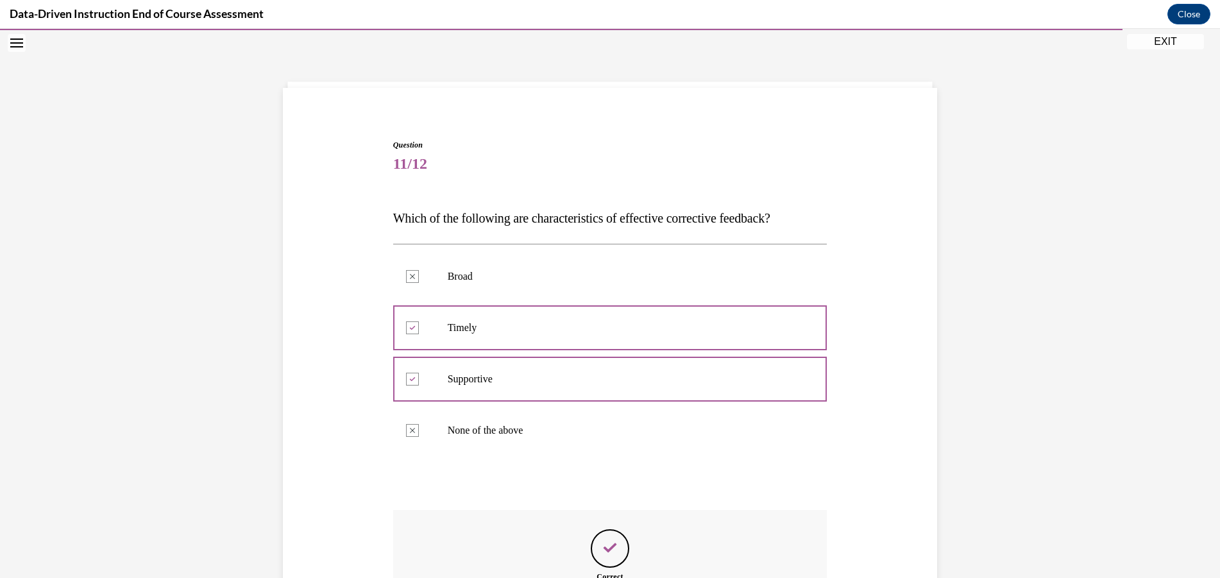
scroll to position [206, 0]
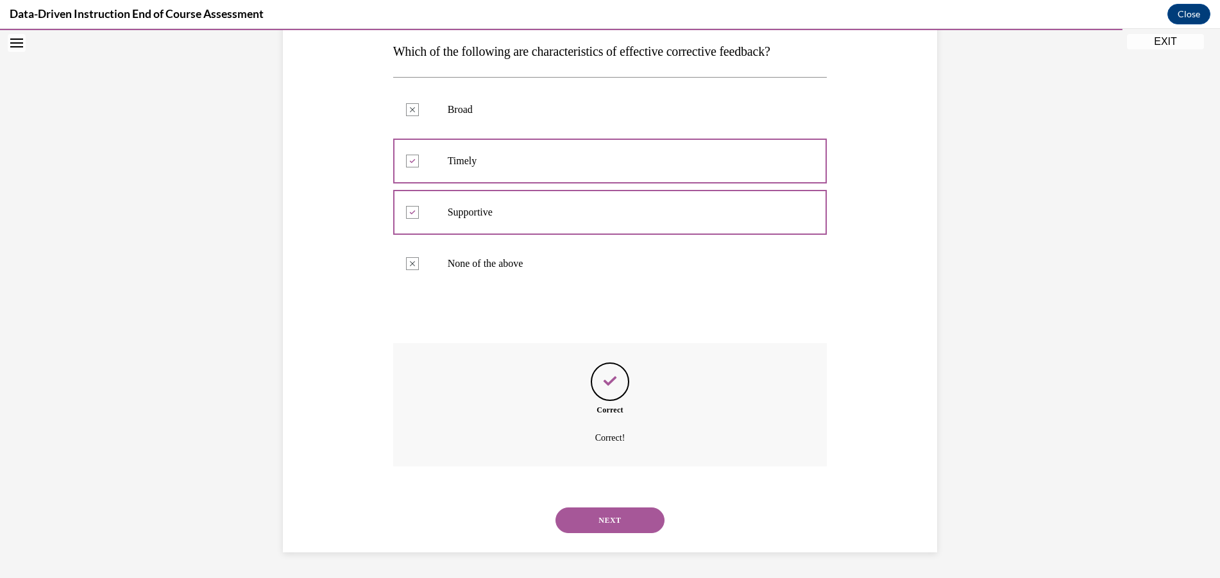
click at [610, 520] on button "NEXT" at bounding box center [610, 520] width 109 height 26
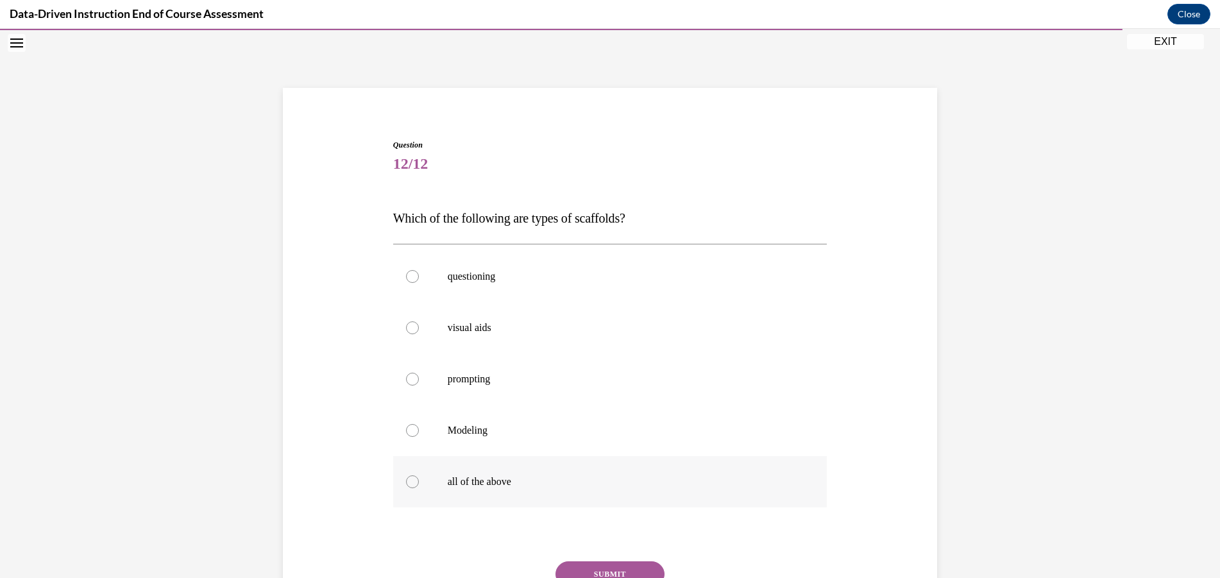
drag, startPoint x: 521, startPoint y: 495, endPoint x: 544, endPoint y: 501, distance: 24.0
click at [521, 495] on label "all of the above" at bounding box center [610, 481] width 434 height 51
click at [419, 488] on input "all of the above" at bounding box center [412, 481] width 13 height 13
radio input "true"
drag, startPoint x: 606, startPoint y: 558, endPoint x: 609, endPoint y: 566, distance: 8.1
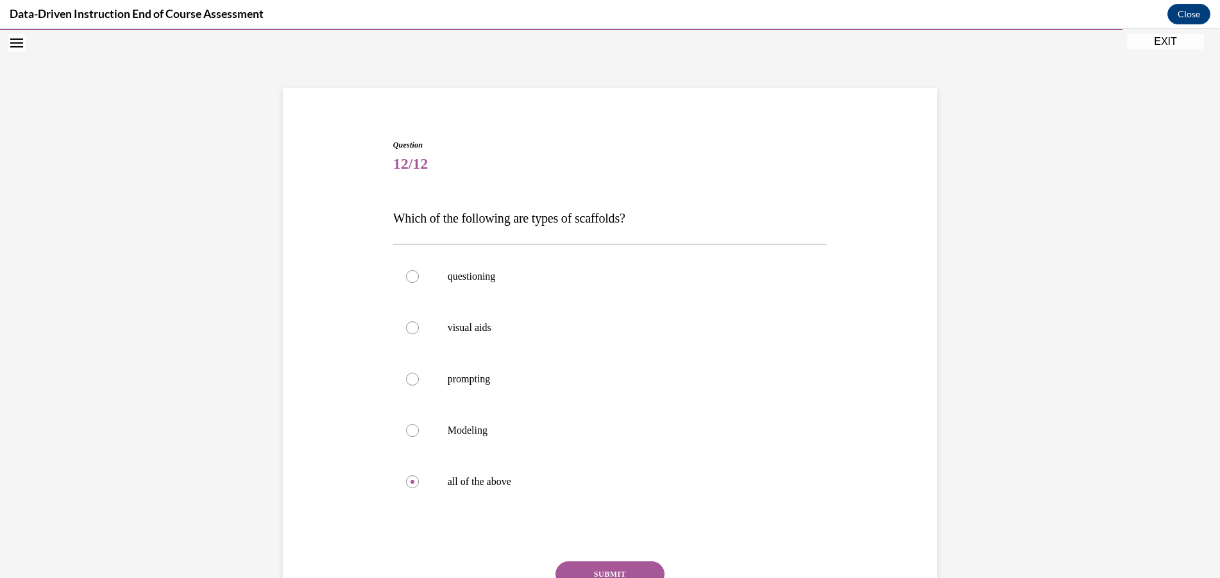
click at [608, 561] on div "Question 12/12 Which of the following are types of scaffolds? questioning visua…" at bounding box center [610, 402] width 434 height 527
click at [609, 566] on button "SUBMIT" at bounding box center [610, 574] width 109 height 26
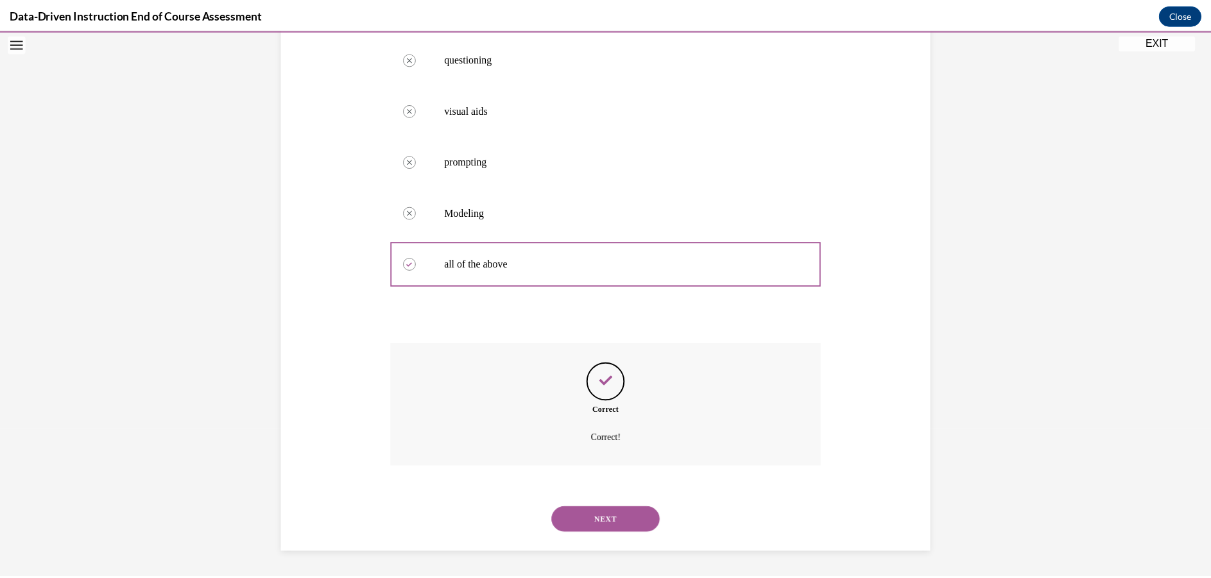
scroll to position [108, 0]
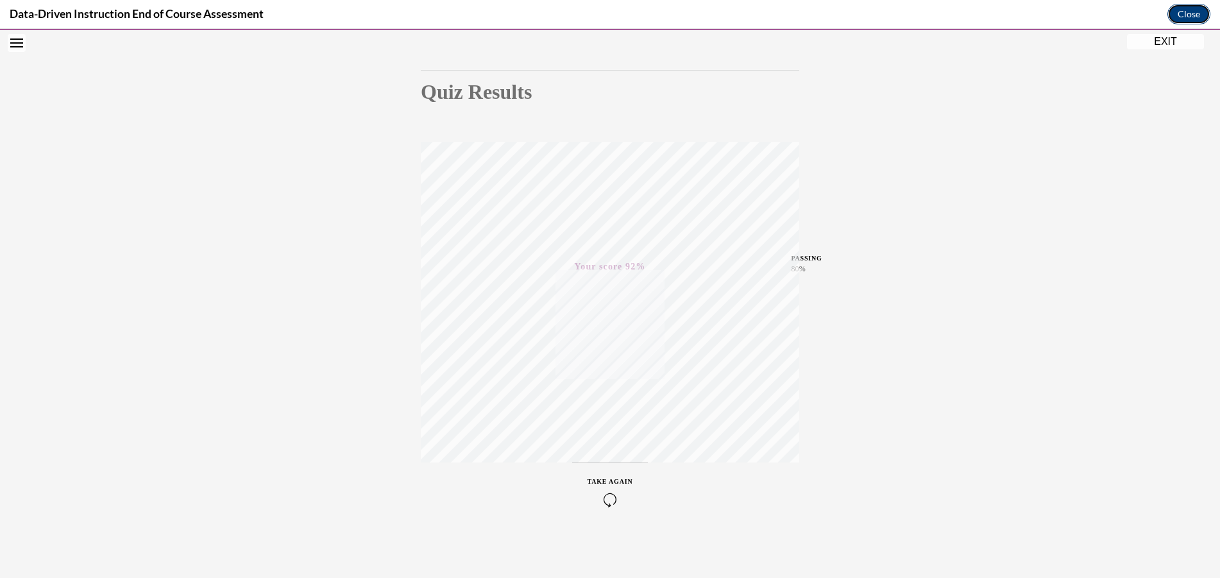
click at [1185, 10] on button "Close" at bounding box center [1189, 14] width 43 height 21
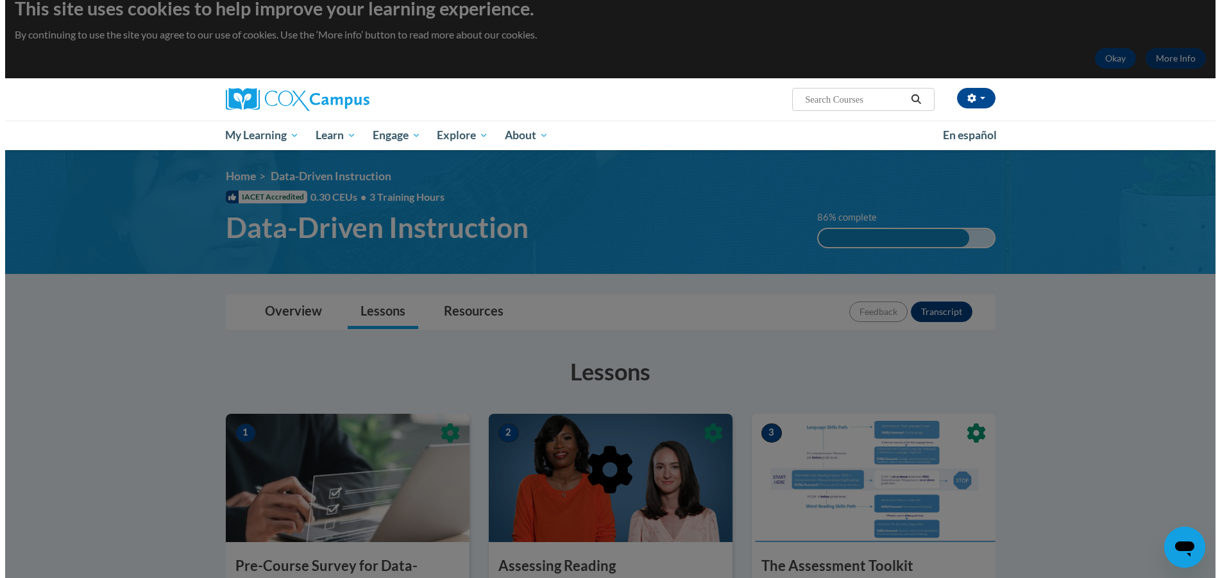
scroll to position [0, 0]
